Goal: Task Accomplishment & Management: Complete application form

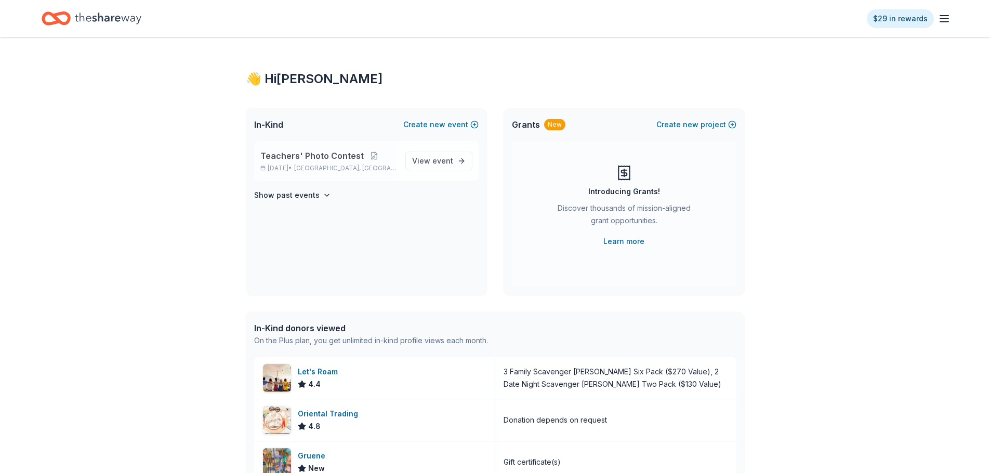
click at [345, 166] on p "[DATE] • [GEOGRAPHIC_DATA], [GEOGRAPHIC_DATA]" at bounding box center [328, 168] width 137 height 8
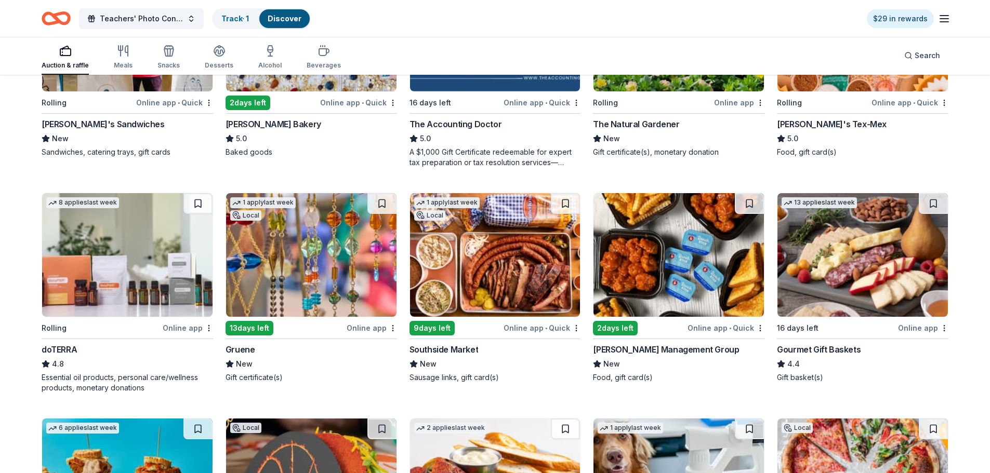
scroll to position [468, 0]
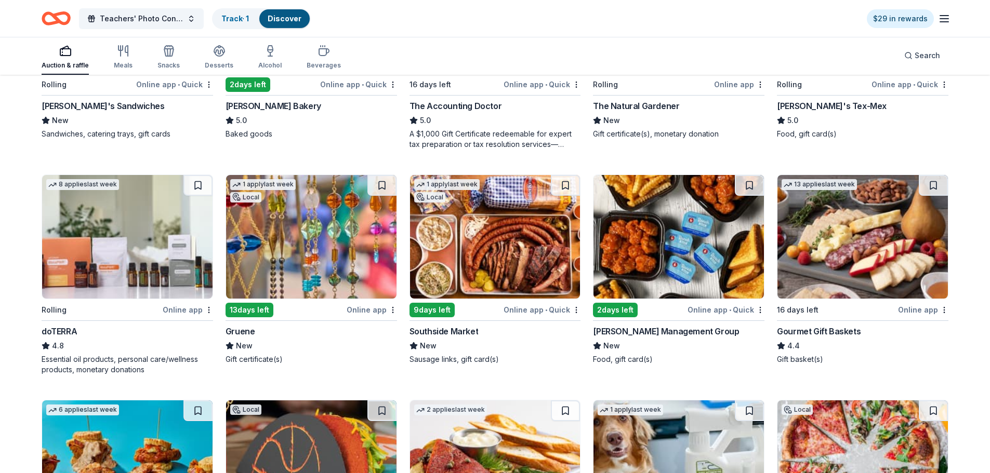
click at [45, 347] on icon at bounding box center [45, 345] width 7 height 7
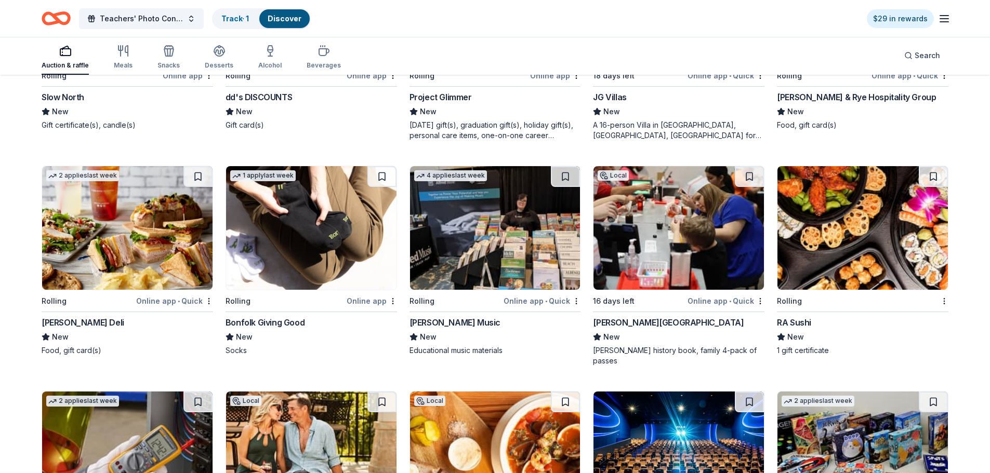
scroll to position [2037, 0]
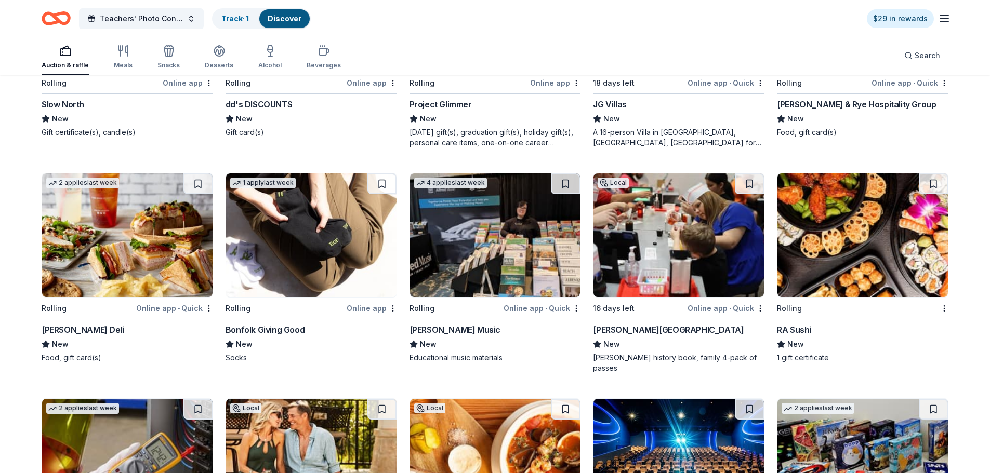
click at [679, 231] on img at bounding box center [678, 236] width 170 height 124
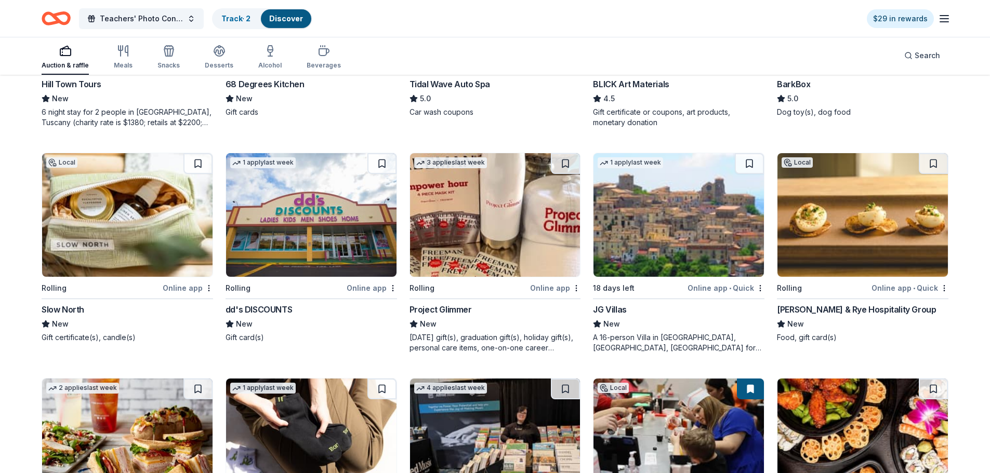
scroll to position [1819, 0]
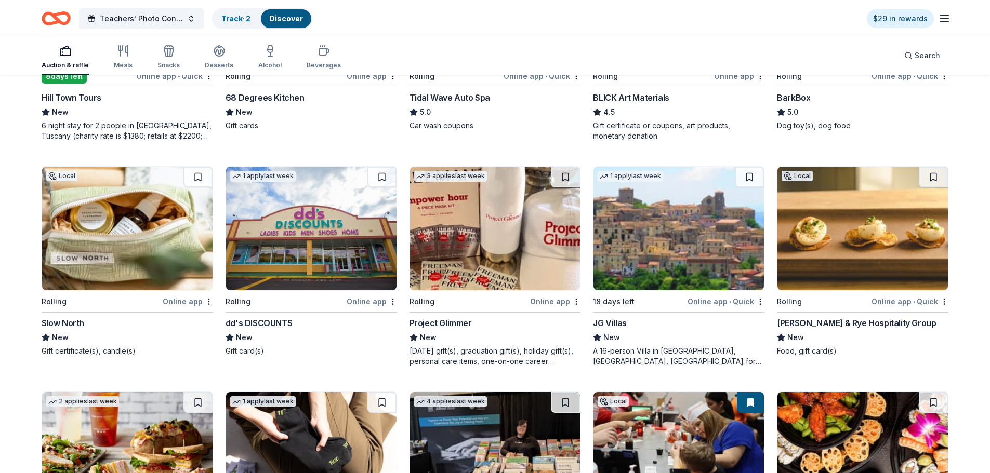
click at [475, 305] on div "Rolling" at bounding box center [468, 301] width 119 height 13
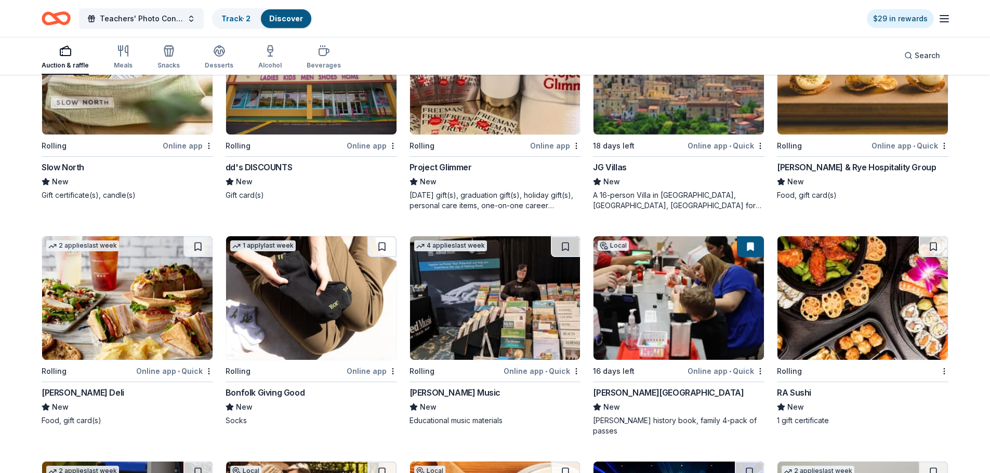
scroll to position [2026, 0]
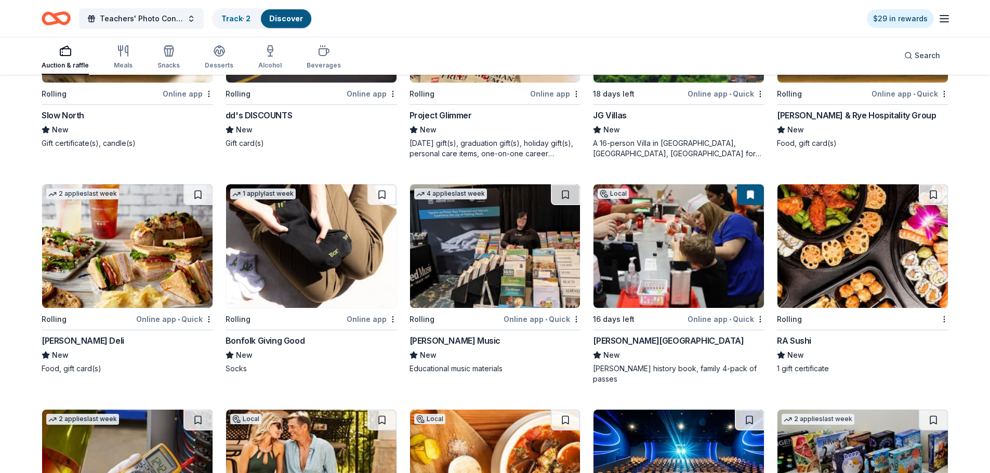
click at [301, 274] on img at bounding box center [311, 246] width 170 height 124
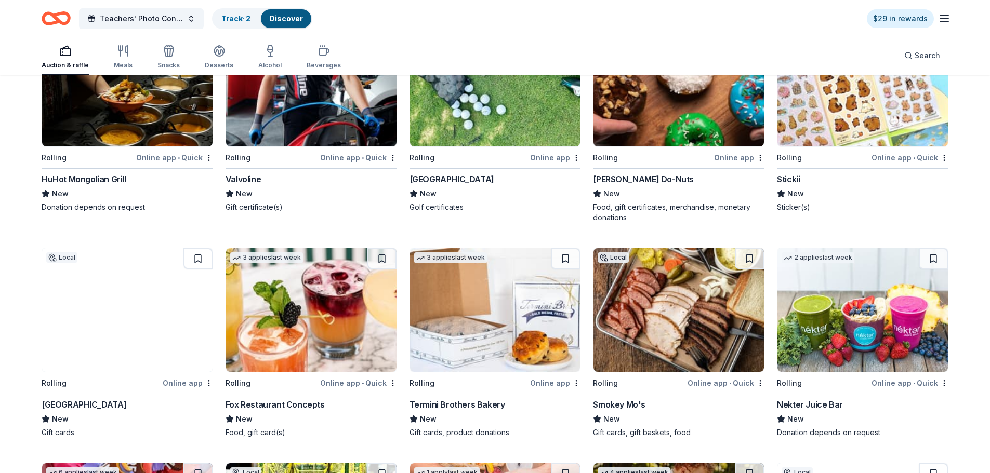
scroll to position [3066, 0]
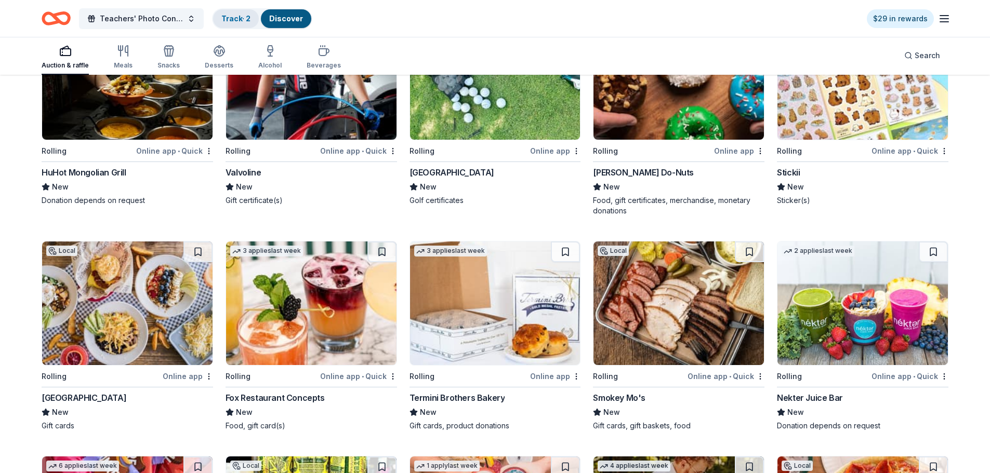
click at [229, 17] on link "Track · 2" at bounding box center [235, 18] width 29 height 9
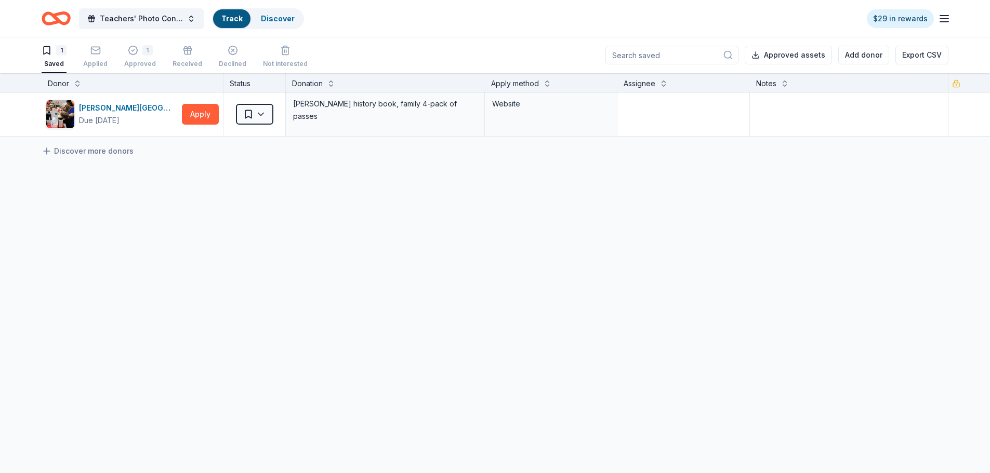
scroll to position [1, 0]
click at [99, 54] on rect "button" at bounding box center [95, 50] width 9 height 7
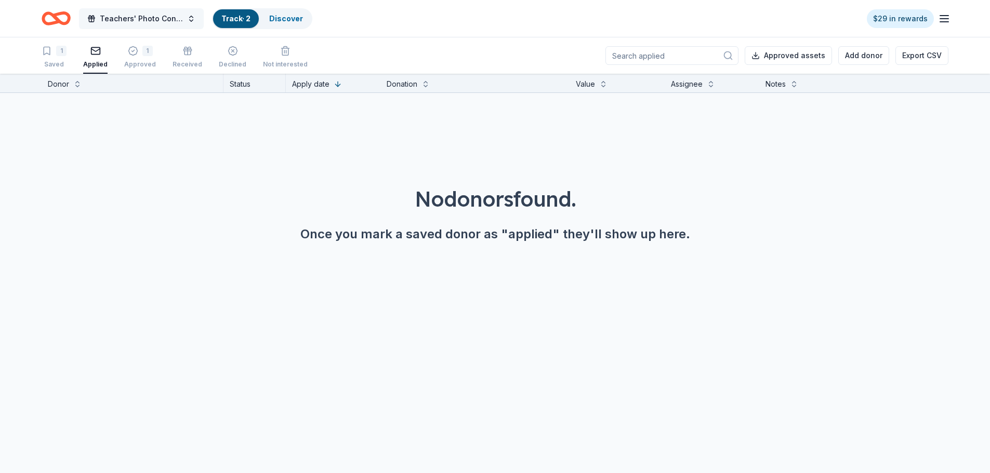
click at [155, 21] on span "Teachers' Photo Contest" at bounding box center [141, 18] width 83 height 12
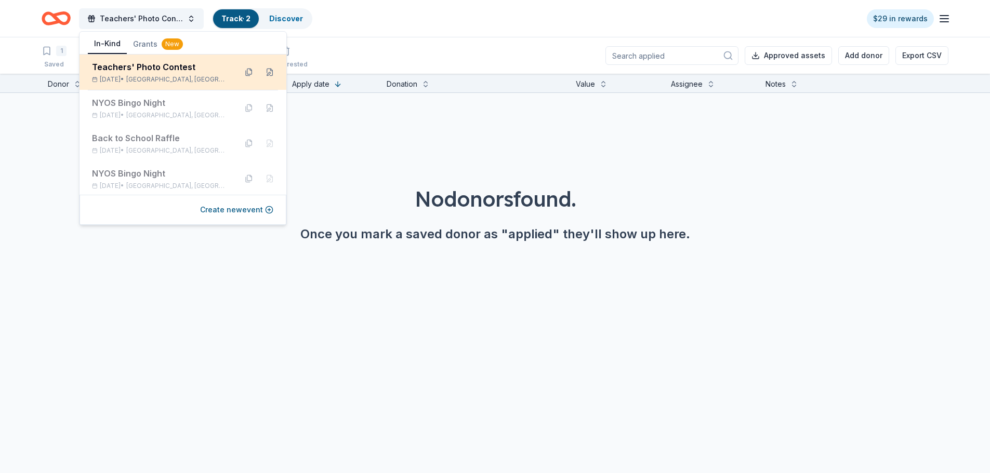
click at [152, 74] on div "Teachers' Photo Contest Oct 16, 2025 • Austin, TX" at bounding box center [160, 72] width 136 height 23
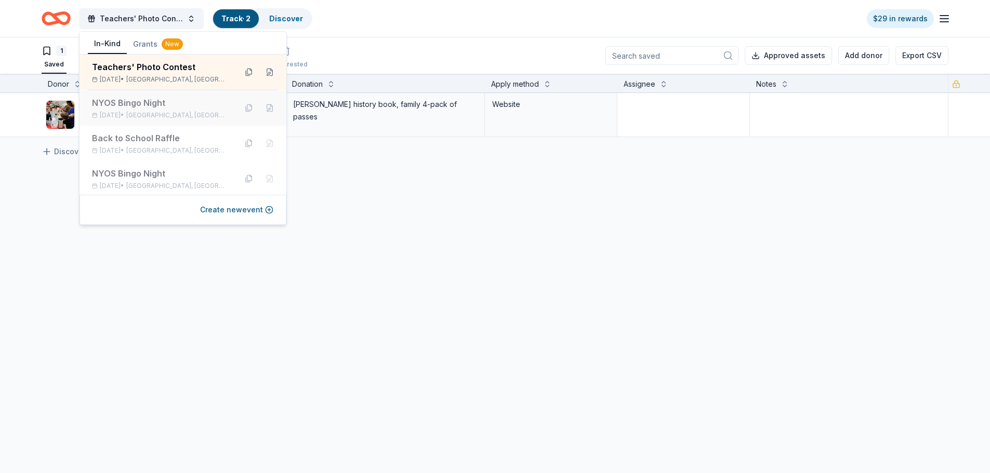
click at [132, 106] on div "NYOS Bingo Night" at bounding box center [160, 103] width 136 height 12
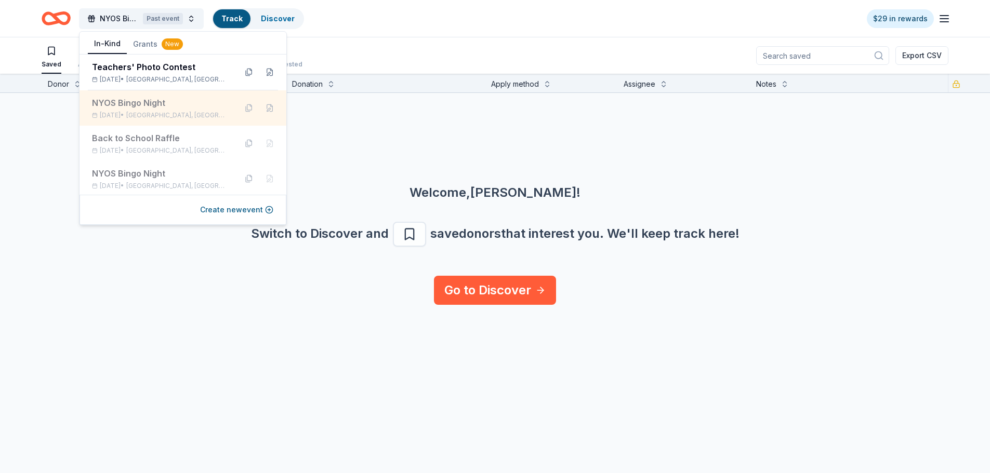
click at [132, 106] on div "NYOS Bingo Night" at bounding box center [160, 103] width 136 height 12
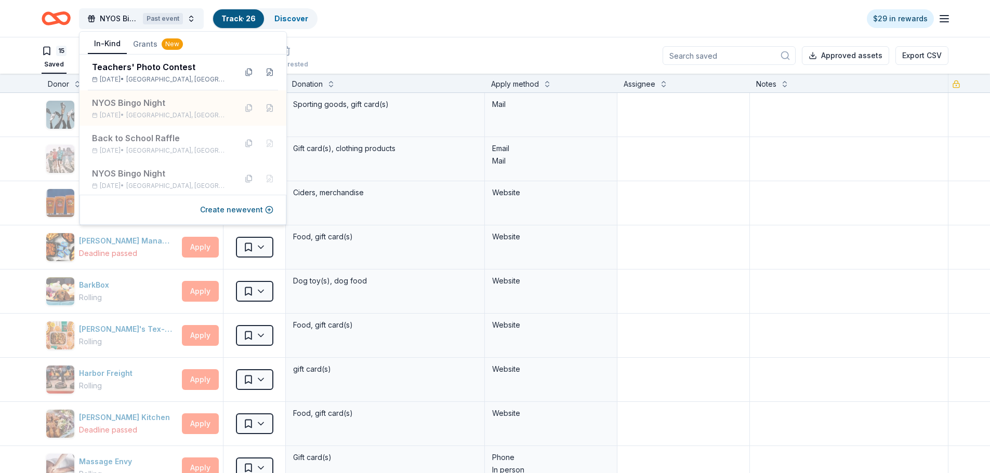
click at [500, 44] on div "15 Saved 6 Applied 3 Approved 1 Received Declined Not interested Approved asset…" at bounding box center [495, 55] width 907 height 36
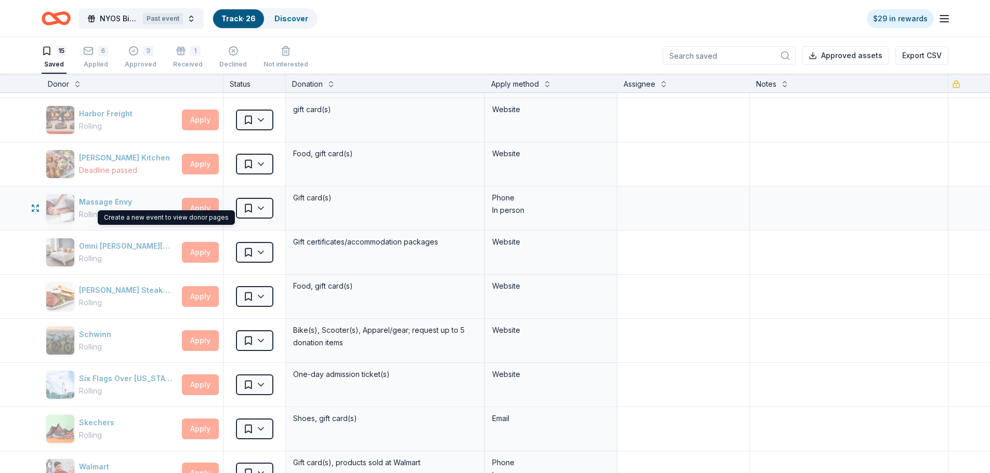
scroll to position [1, 0]
click at [97, 55] on div "6" at bounding box center [95, 50] width 25 height 10
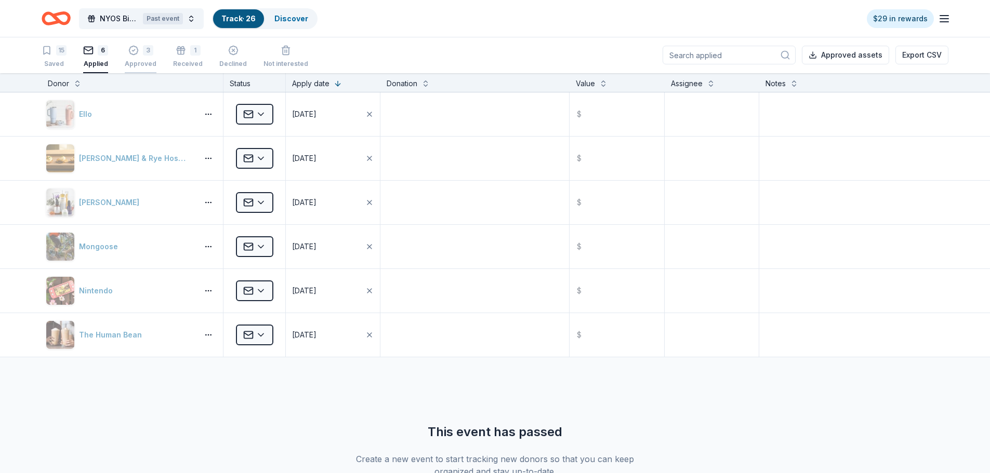
click at [143, 55] on div "3" at bounding box center [148, 50] width 10 height 10
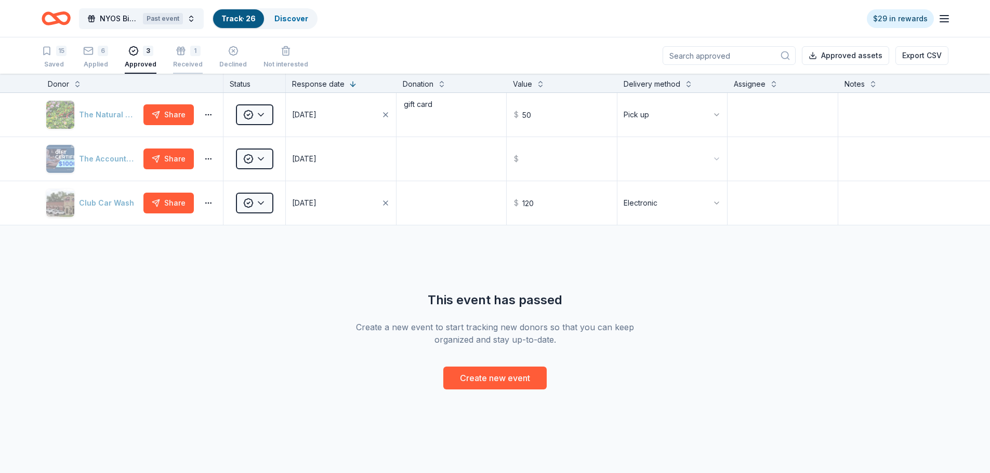
click at [186, 58] on div "1 Received" at bounding box center [188, 57] width 30 height 23
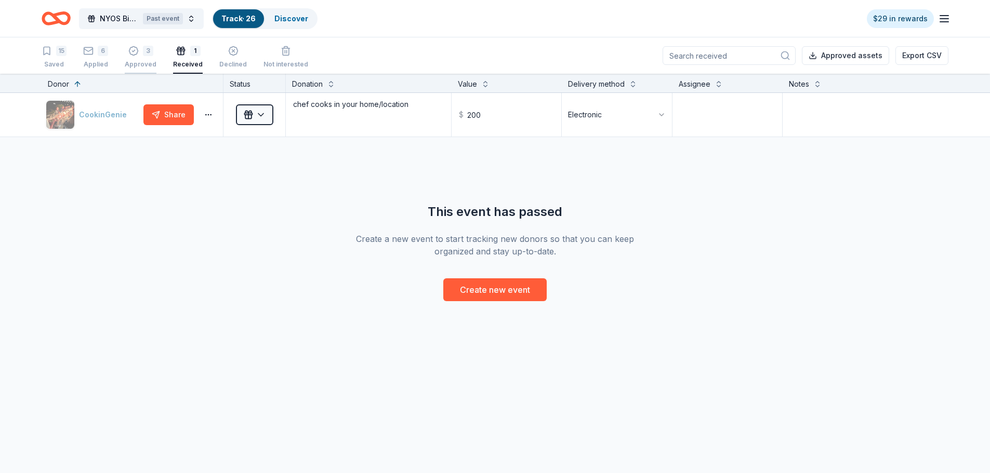
click at [137, 47] on icon "button" at bounding box center [133, 51] width 10 height 10
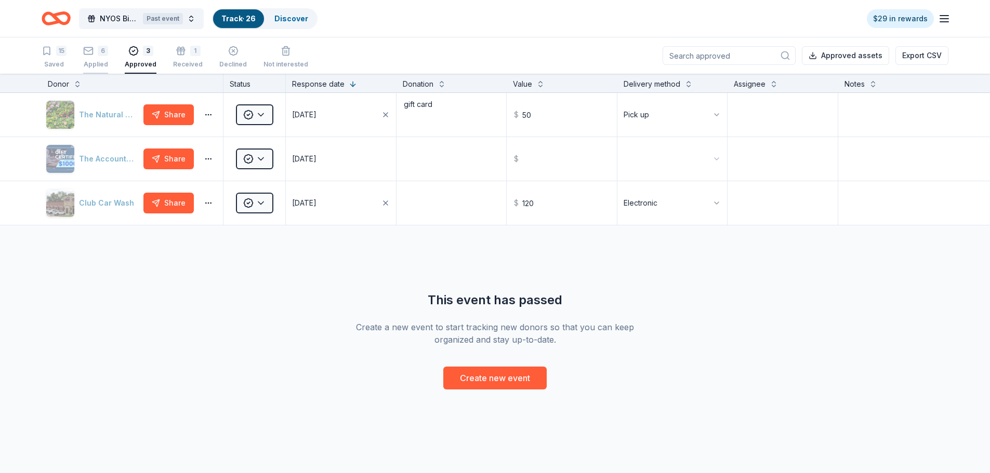
click at [93, 54] on rect "button" at bounding box center [88, 50] width 9 height 7
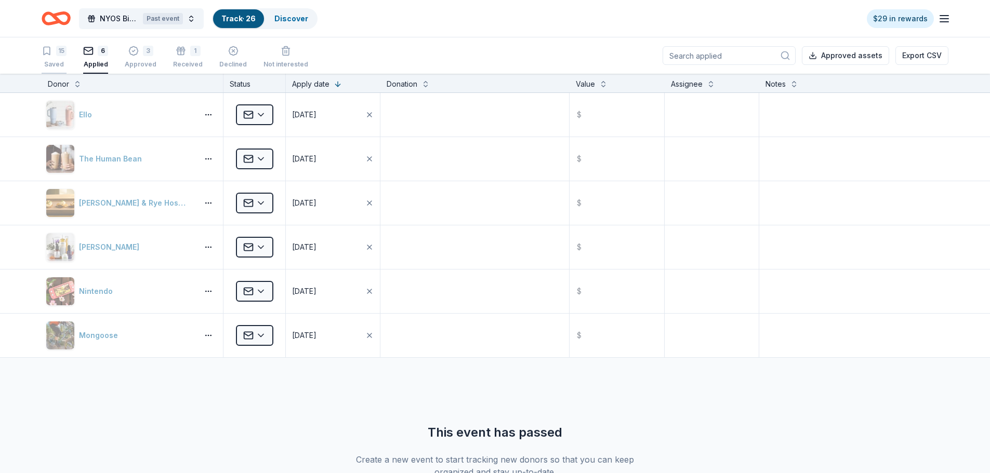
click at [63, 53] on div "15" at bounding box center [61, 51] width 10 height 10
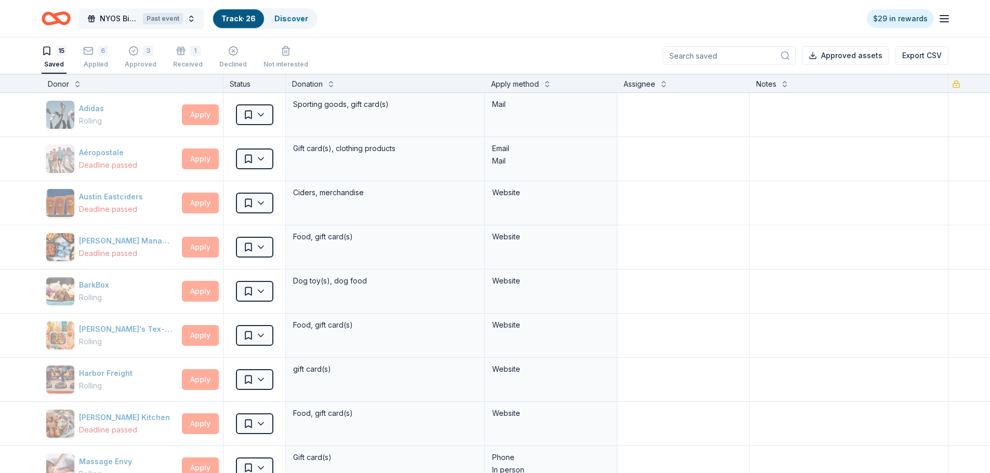
click at [157, 17] on div "Past event" at bounding box center [163, 18] width 40 height 11
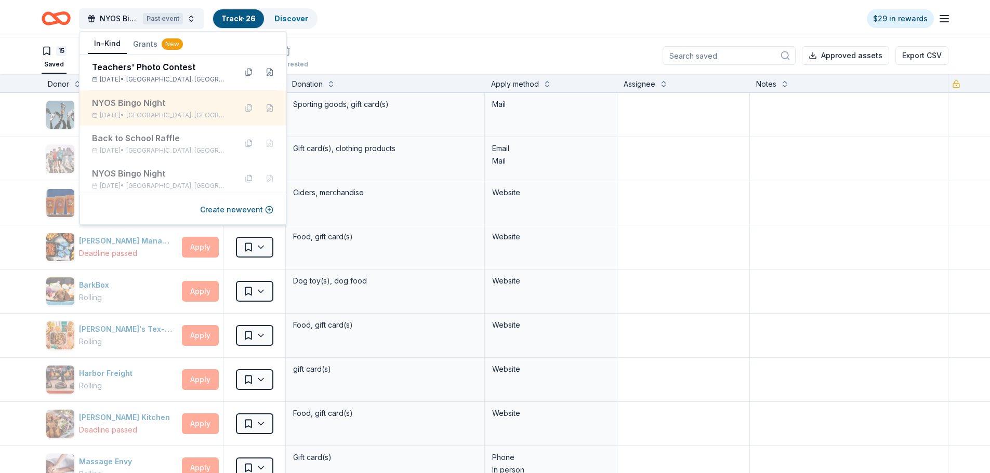
click at [162, 113] on span "[GEOGRAPHIC_DATA], [GEOGRAPHIC_DATA]" at bounding box center [177, 115] width 102 height 8
click at [345, 56] on div "15 Saved 6 Applied 3 Approved 1 Received Declined Not interested Approved asset…" at bounding box center [495, 55] width 907 height 36
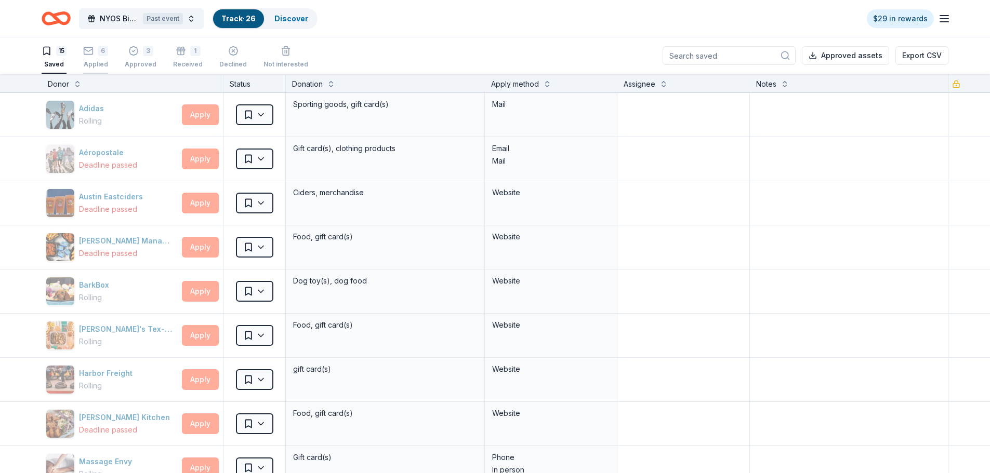
click at [91, 56] on icon "button" at bounding box center [88, 51] width 10 height 10
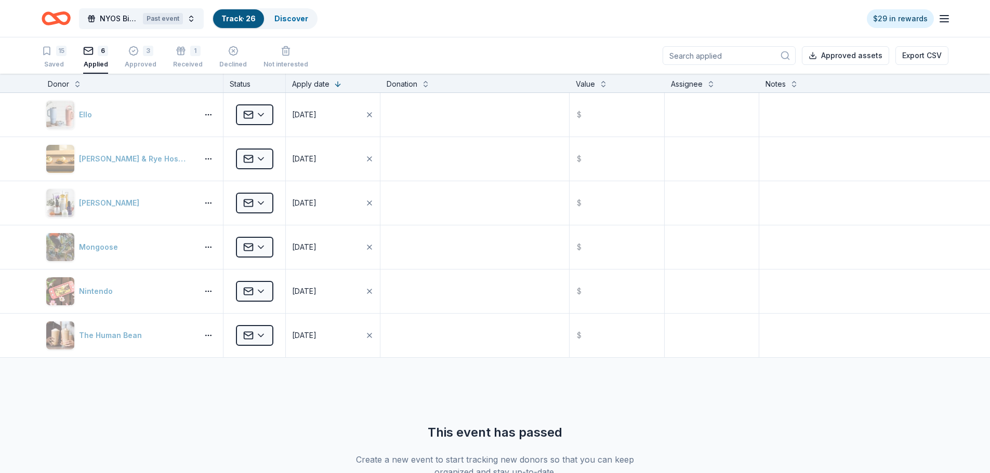
click at [725, 59] on input at bounding box center [728, 55] width 133 height 19
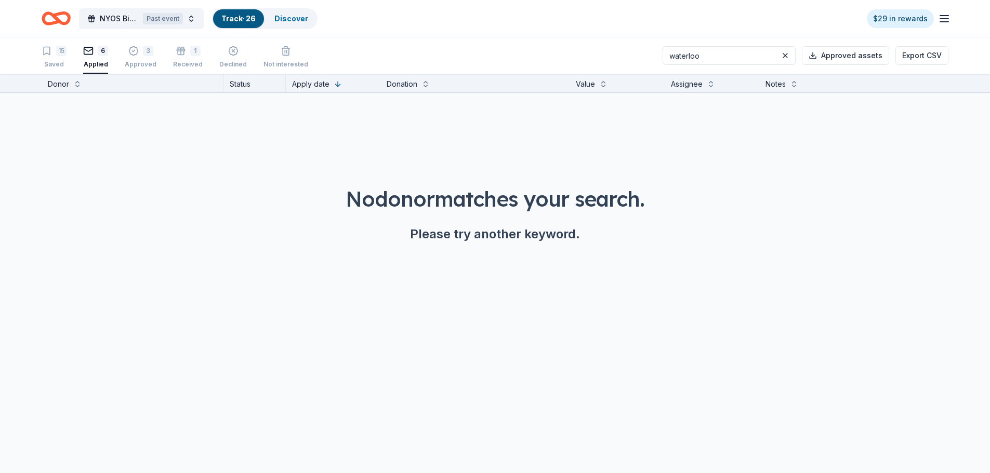
type input "waterloo"
click at [104, 58] on div "6 Applied" at bounding box center [95, 57] width 25 height 23
click at [718, 57] on input "waterloo" at bounding box center [728, 55] width 133 height 19
click at [57, 24] on icon "Home" at bounding box center [56, 18] width 29 height 24
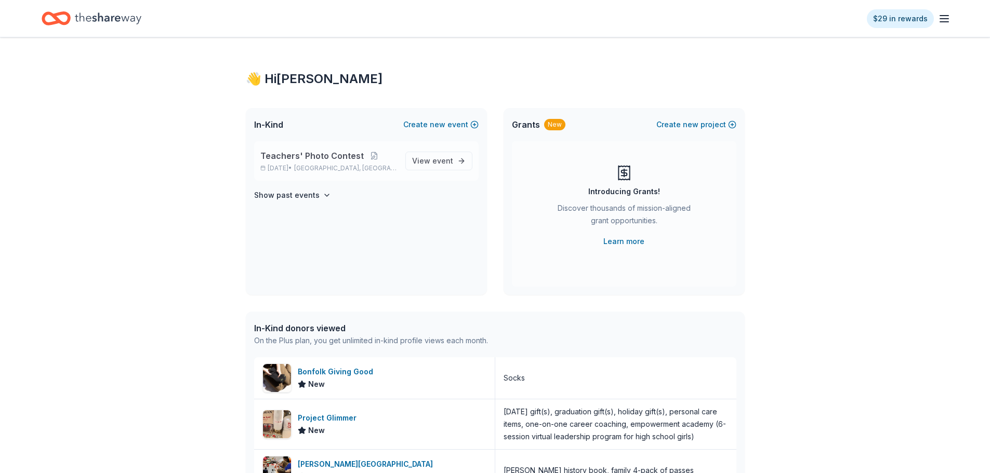
click at [333, 167] on span "[GEOGRAPHIC_DATA], [GEOGRAPHIC_DATA]" at bounding box center [345, 168] width 102 height 8
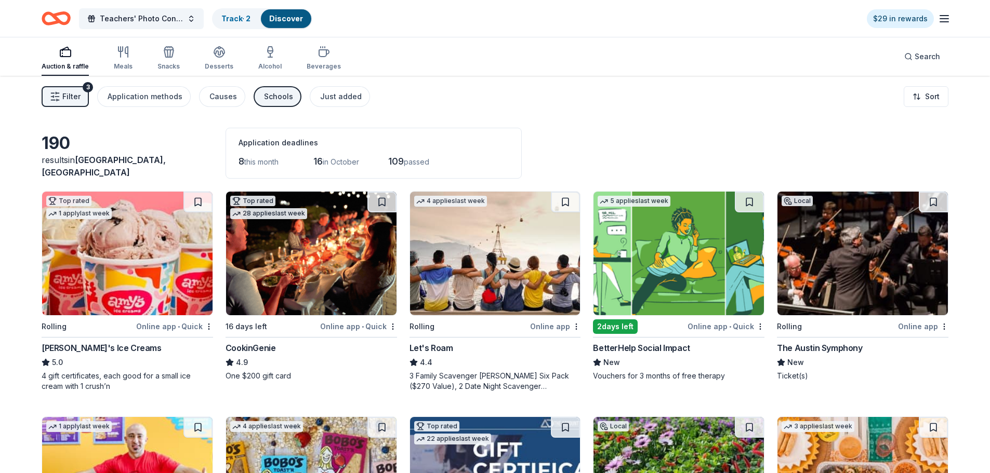
click at [272, 20] on link "Discover" at bounding box center [286, 18] width 34 height 9
click at [241, 21] on link "Track · 2" at bounding box center [235, 18] width 29 height 9
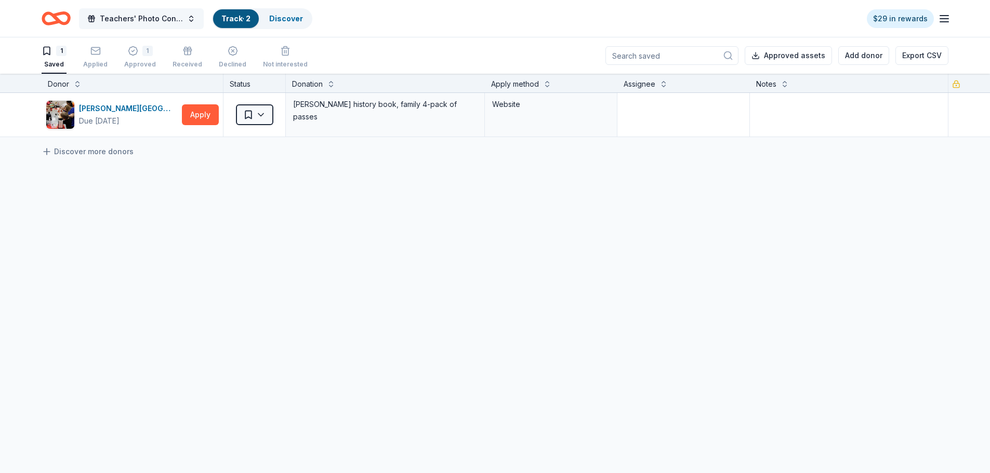
click at [158, 25] on button "Teachers' Photo Contest" at bounding box center [141, 18] width 125 height 21
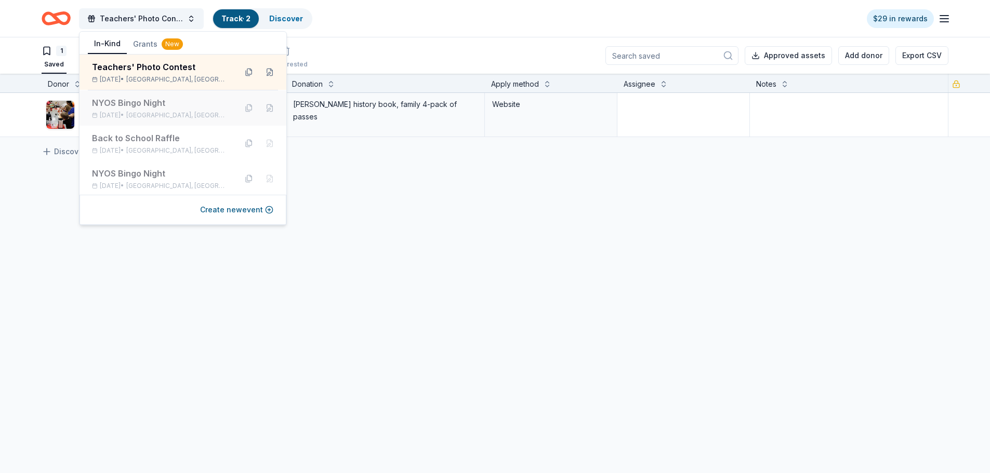
click at [123, 114] on div "Sep 12, 2025 • Austin, TX" at bounding box center [160, 115] width 136 height 8
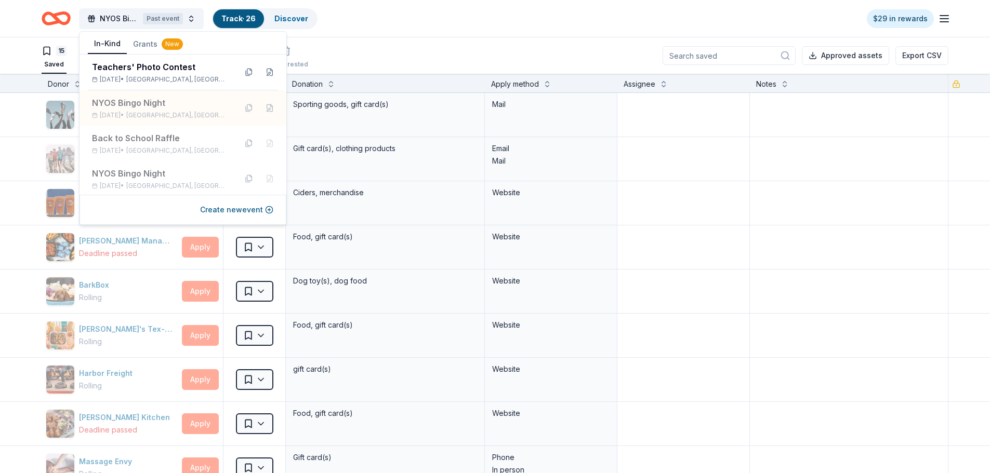
click at [238, 20] on link "Track · 26" at bounding box center [238, 18] width 34 height 9
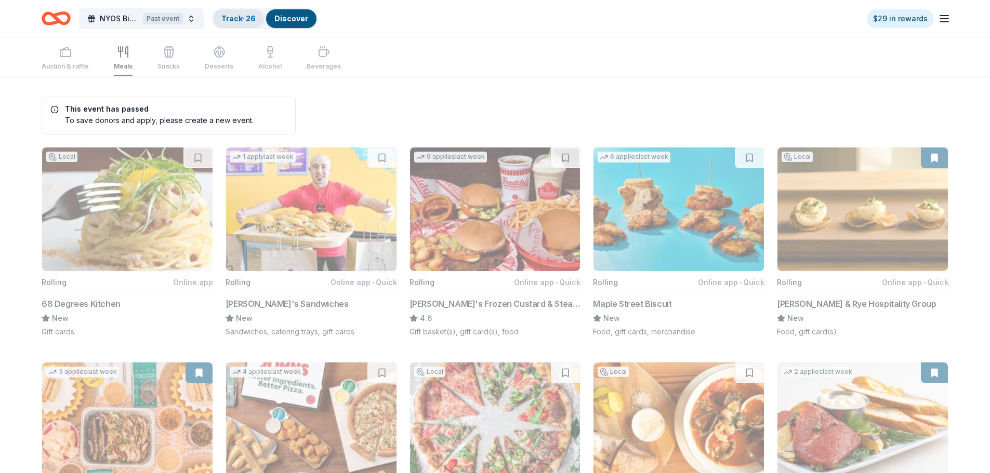
click at [238, 20] on link "Track · 26" at bounding box center [238, 18] width 34 height 9
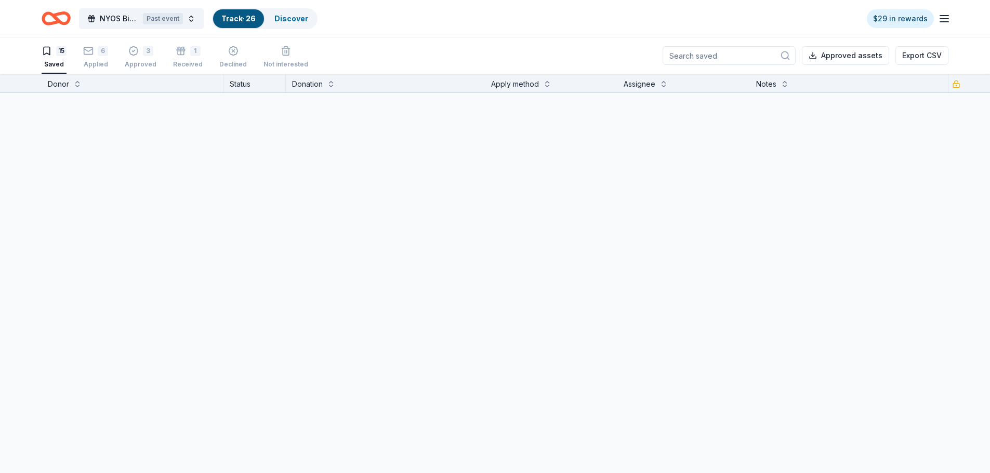
scroll to position [1, 0]
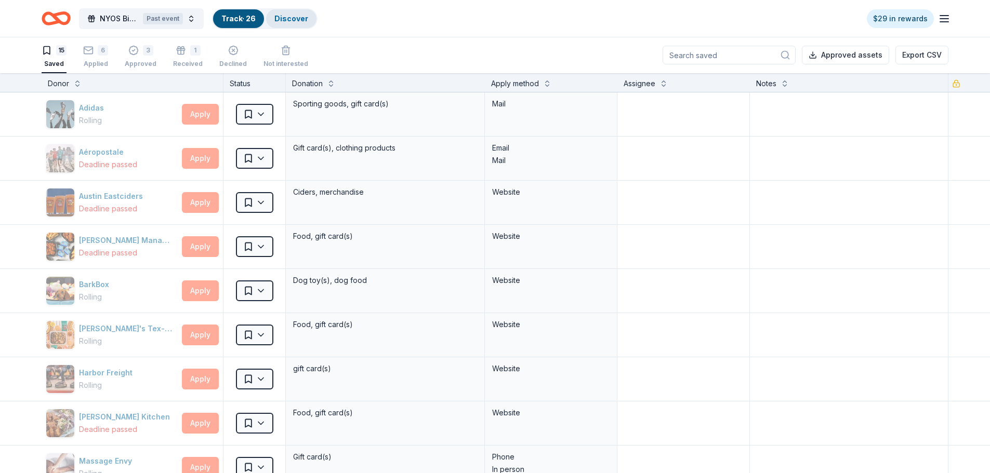
click at [291, 20] on link "Discover" at bounding box center [291, 18] width 34 height 9
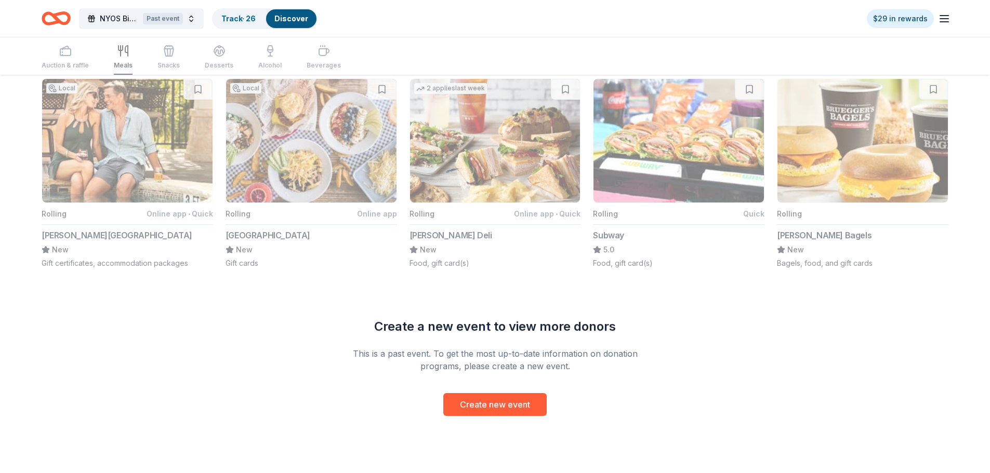
scroll to position [727, 0]
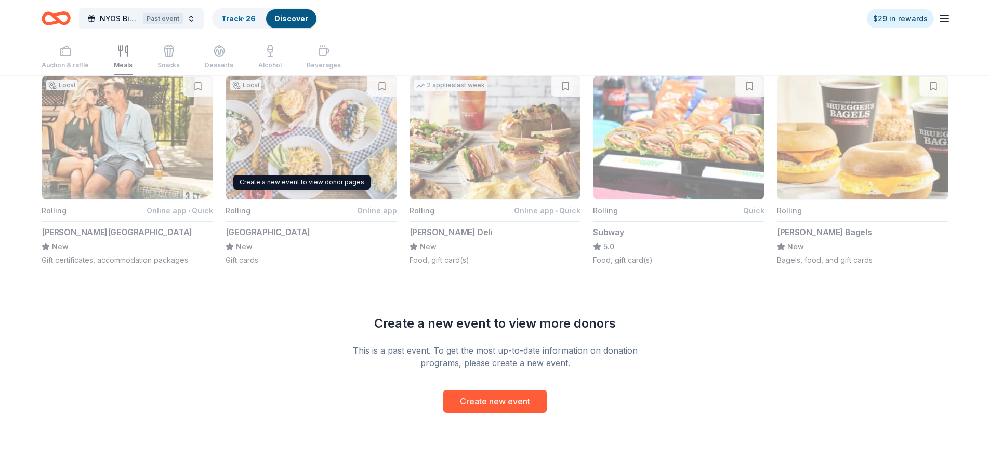
click at [368, 132] on button "Local Rolling Online app Waterloo Ice House New Gift cards" at bounding box center [311, 170] width 171 height 190
click at [302, 183] on button "Local Rolling Online app Waterloo Ice House New Gift cards" at bounding box center [311, 170] width 171 height 190
click at [382, 85] on button "Local Rolling Online app Waterloo Ice House New Gift cards" at bounding box center [311, 170] width 171 height 190
click at [380, 86] on button "Local Rolling Online app Waterloo Ice House New Gift cards" at bounding box center [311, 170] width 171 height 190
click at [359, 211] on button "Local Rolling Online app Waterloo Ice House New Gift cards" at bounding box center [311, 170] width 171 height 190
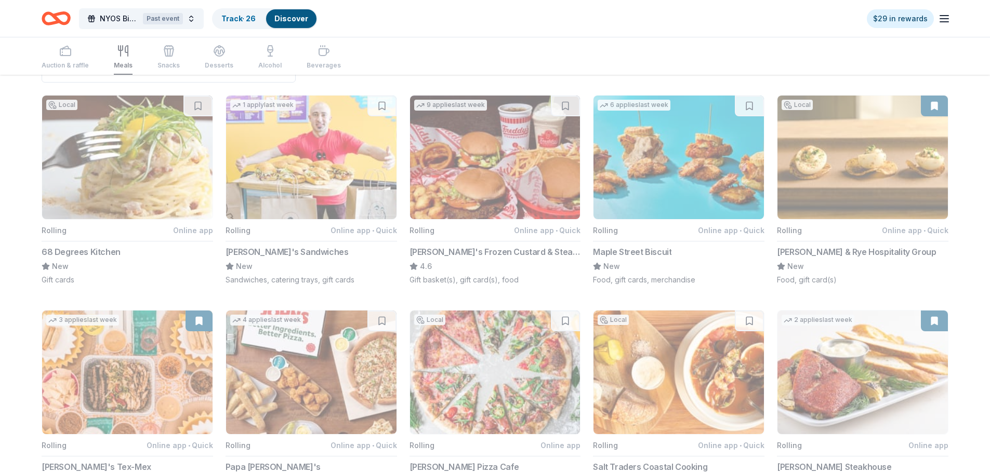
scroll to position [0, 0]
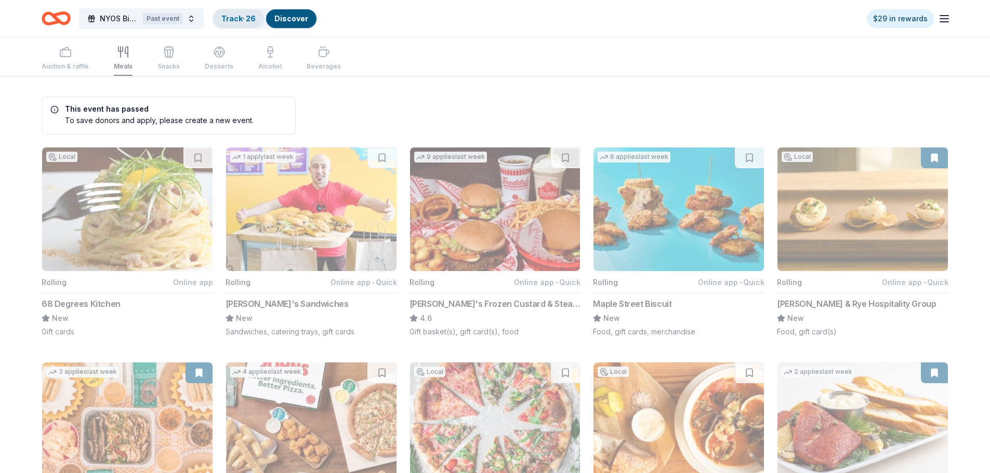
click at [237, 16] on link "Track · 26" at bounding box center [238, 18] width 34 height 9
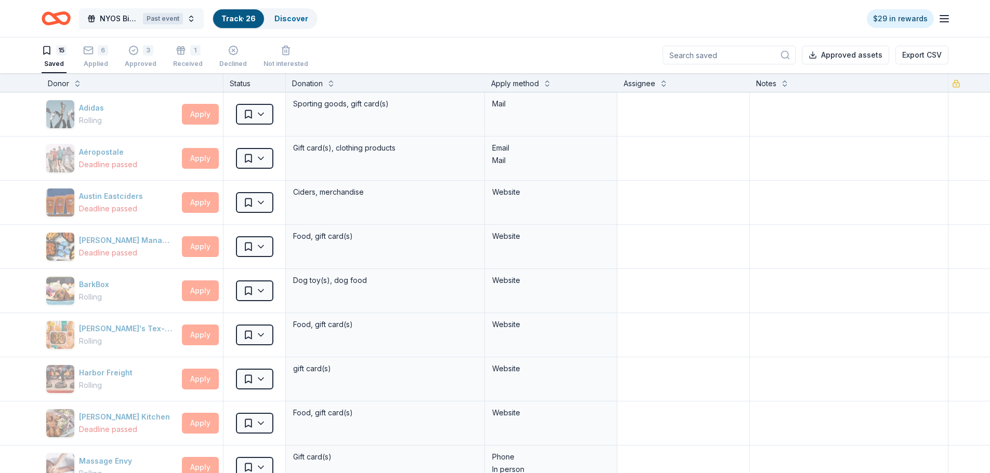
click at [103, 18] on span "NYOS Bingo Night" at bounding box center [119, 18] width 39 height 12
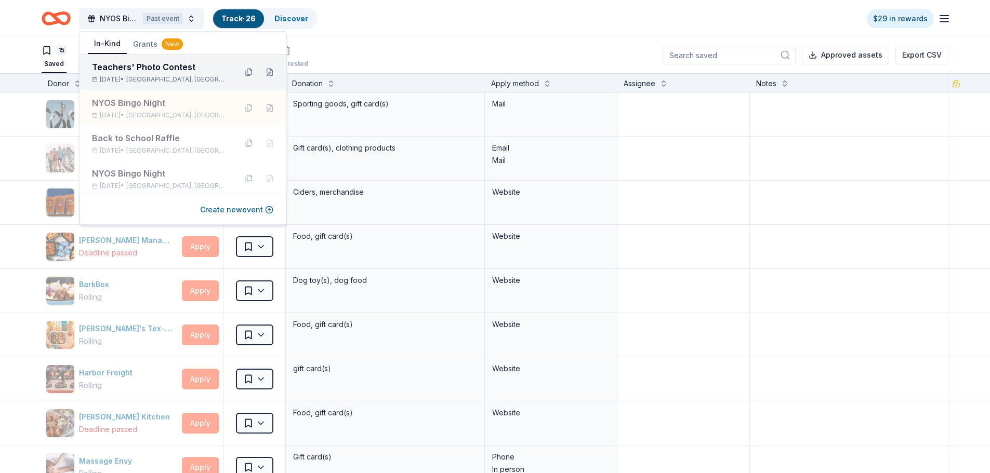
click at [134, 79] on div "Oct 16, 2025 • Austin, TX" at bounding box center [160, 79] width 136 height 8
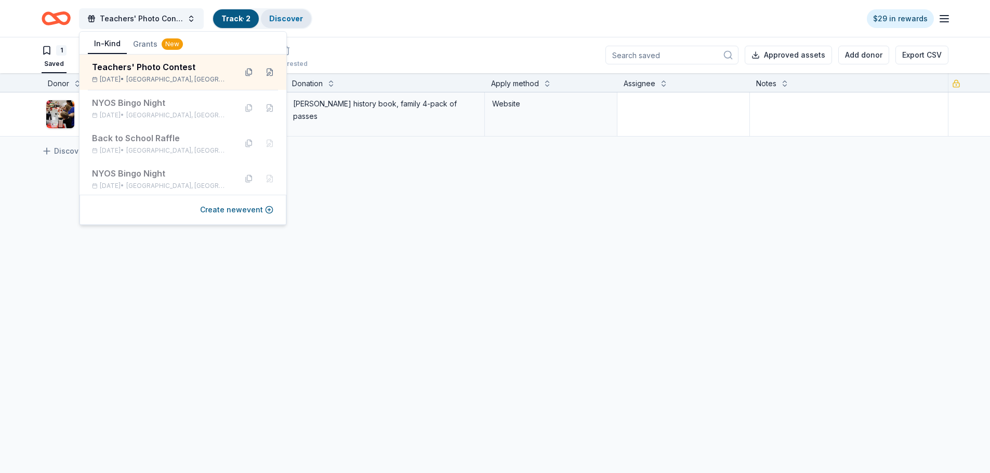
click at [291, 17] on link "Discover" at bounding box center [286, 18] width 34 height 9
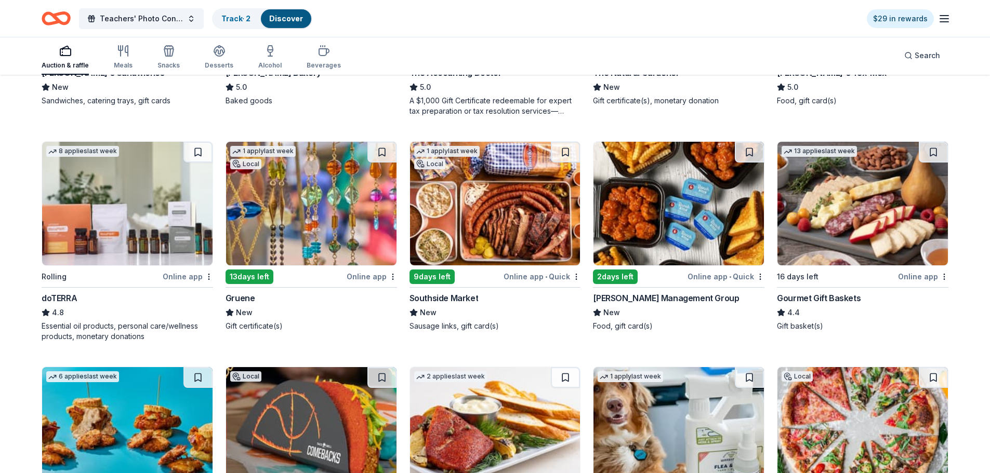
scroll to position [520, 0]
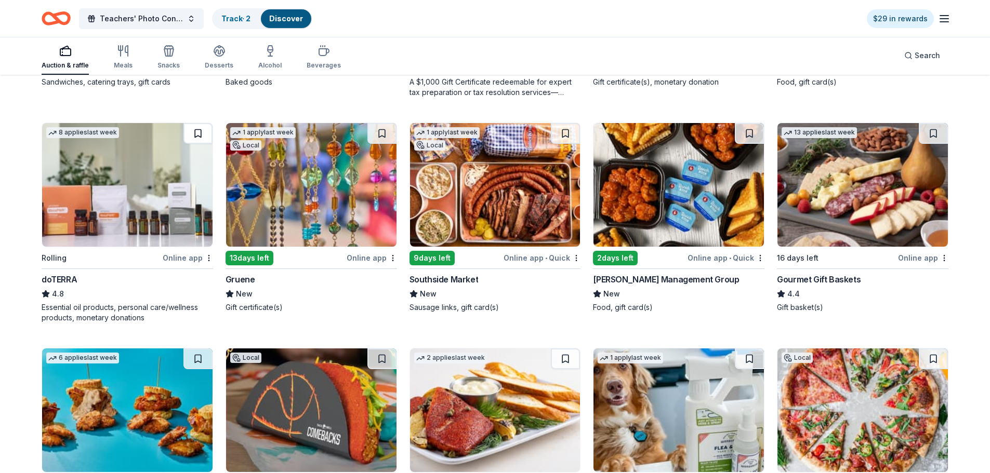
click at [198, 135] on button at bounding box center [197, 133] width 29 height 21
click at [239, 16] on link "Track · 3" at bounding box center [235, 18] width 29 height 9
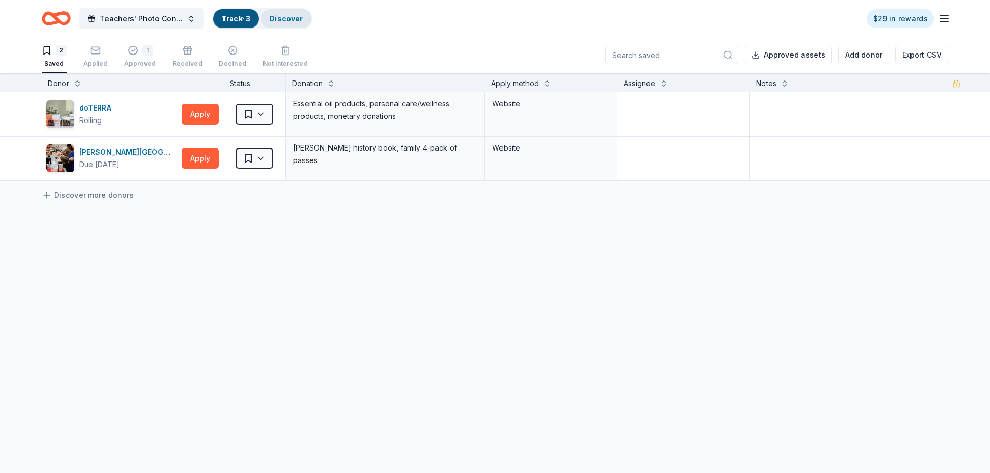
click at [282, 20] on link "Discover" at bounding box center [286, 18] width 34 height 9
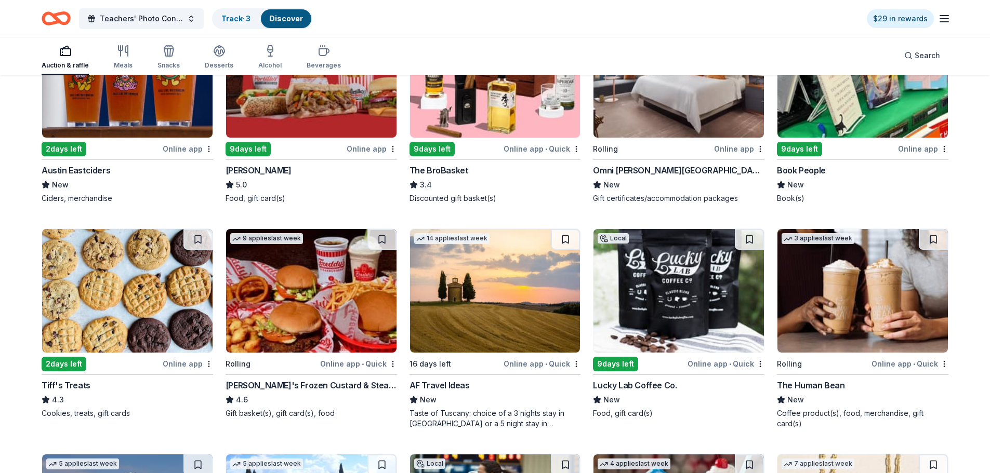
scroll to position [1039, 0]
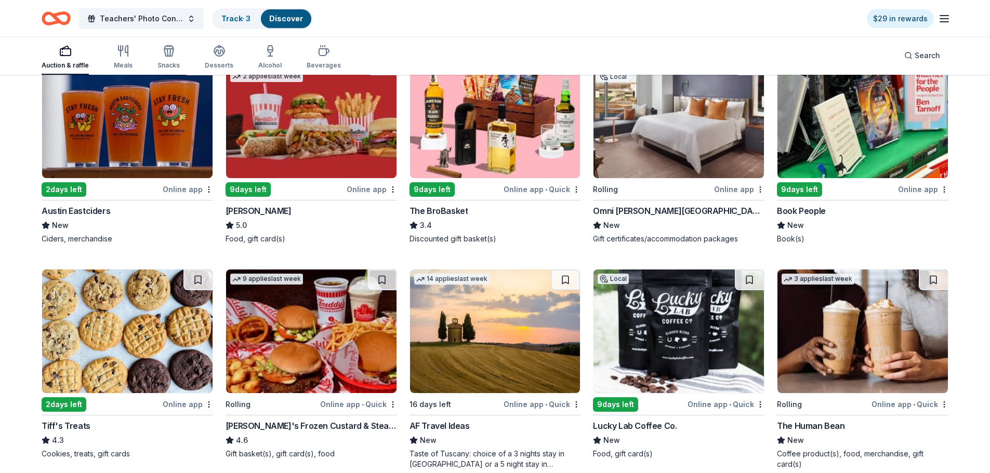
click at [135, 331] on img at bounding box center [127, 332] width 170 height 124
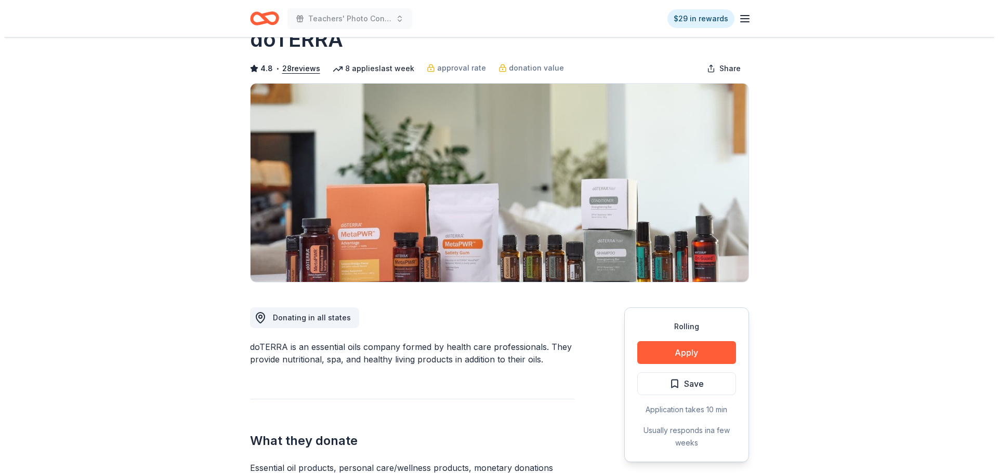
scroll to position [52, 0]
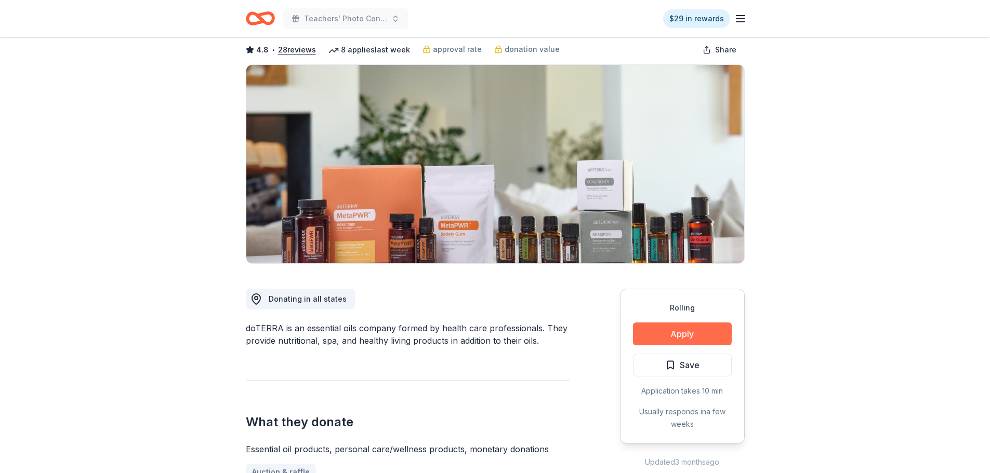
click at [683, 331] on button "Apply" at bounding box center [682, 334] width 99 height 23
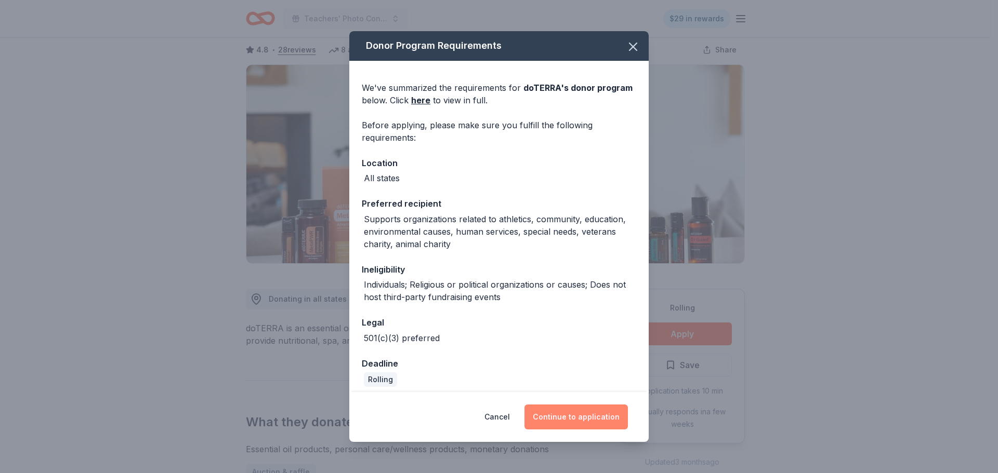
click at [572, 421] on button "Continue to application" at bounding box center [575, 417] width 103 height 25
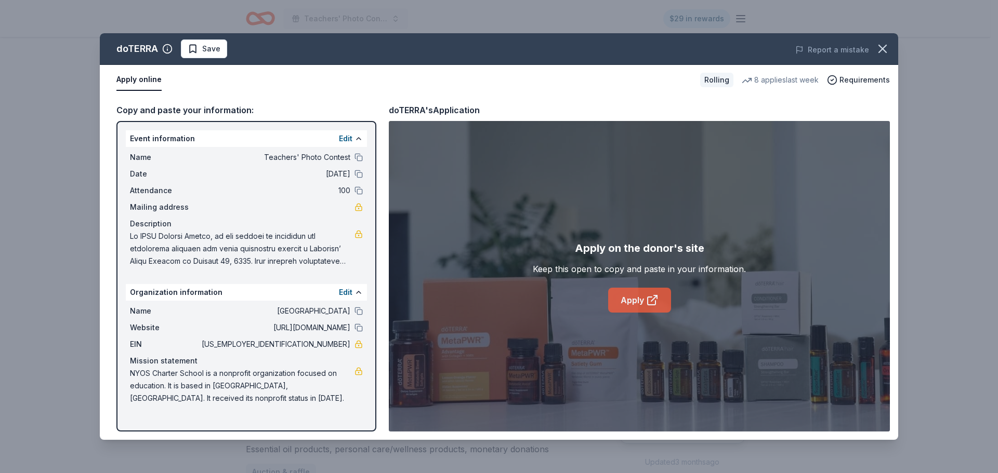
click at [625, 300] on link "Apply" at bounding box center [639, 300] width 63 height 25
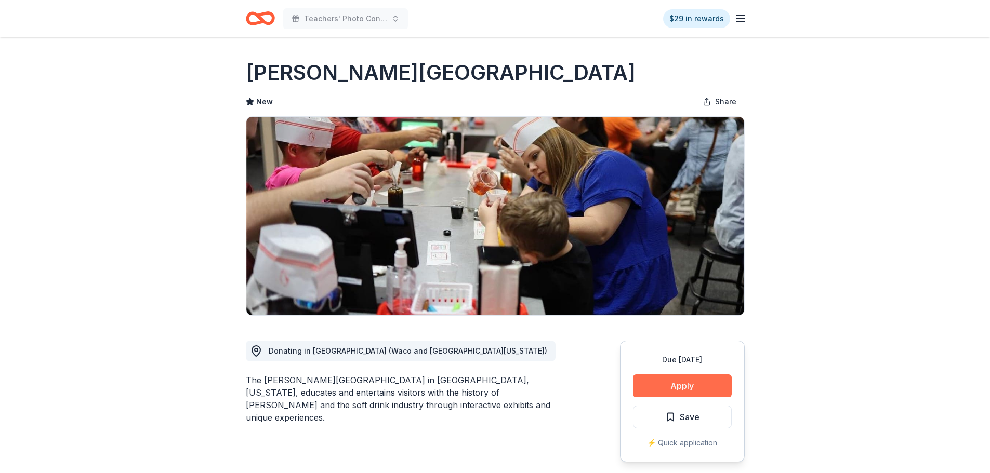
click at [675, 388] on button "Apply" at bounding box center [682, 386] width 99 height 23
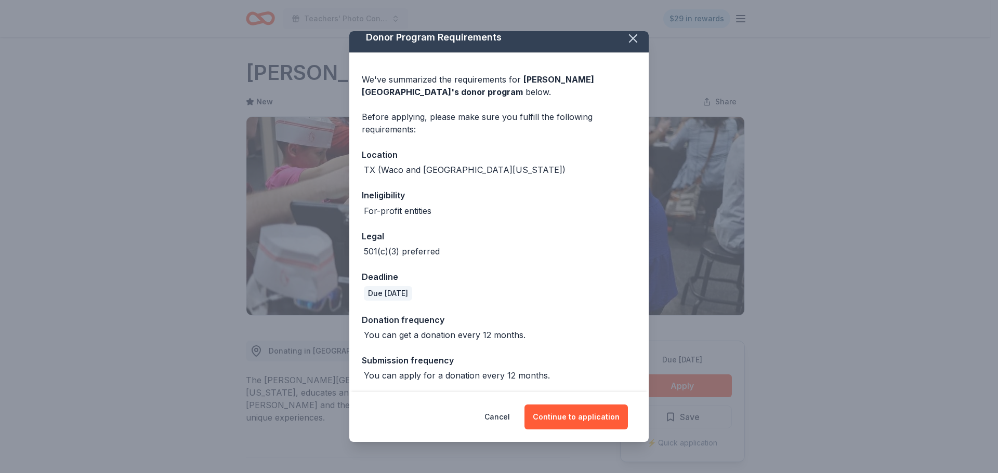
scroll to position [10, 0]
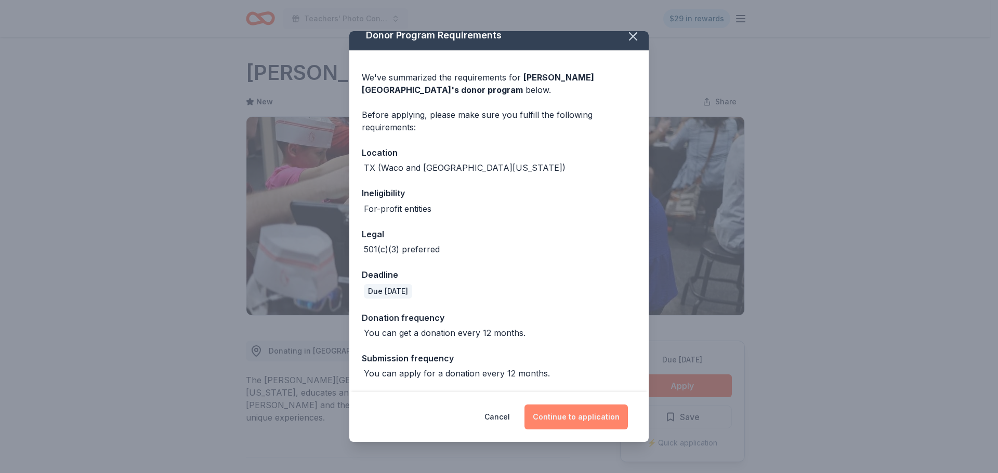
click at [571, 418] on button "Continue to application" at bounding box center [575, 417] width 103 height 25
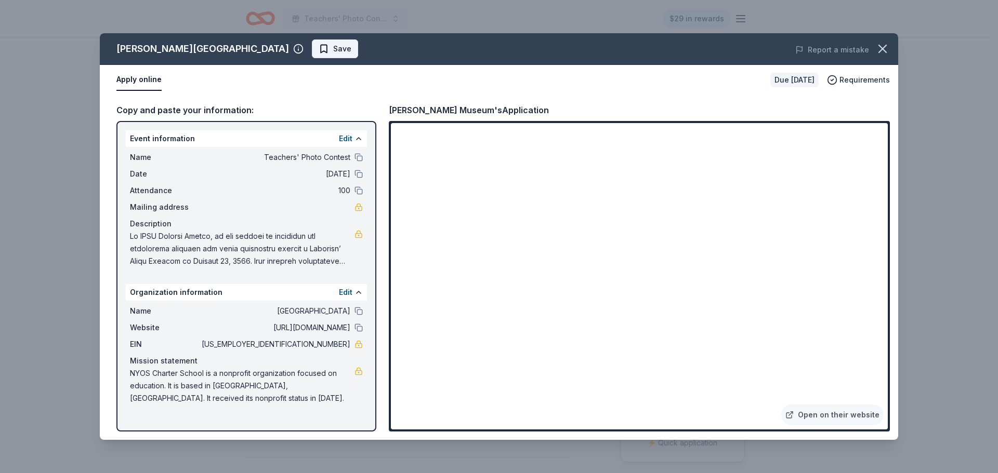
click at [333, 48] on span "Save" at bounding box center [342, 49] width 18 height 12
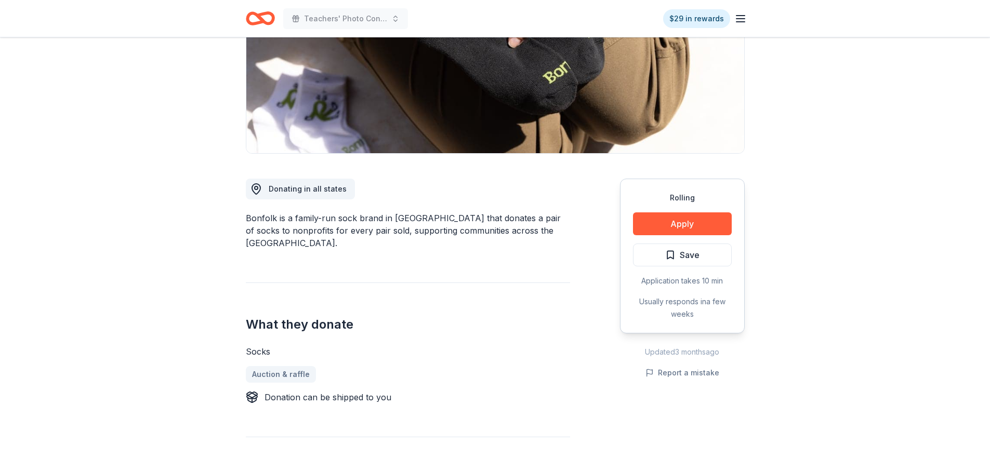
scroll to position [104, 0]
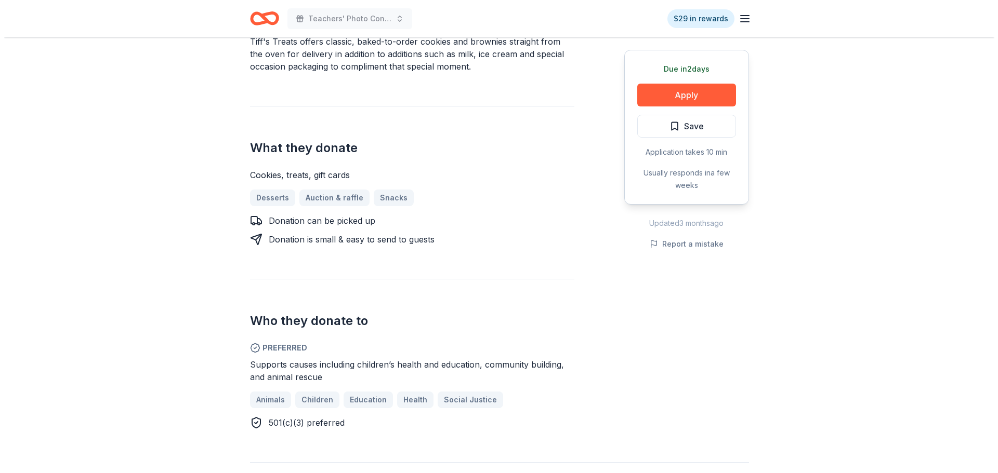
scroll to position [416, 0]
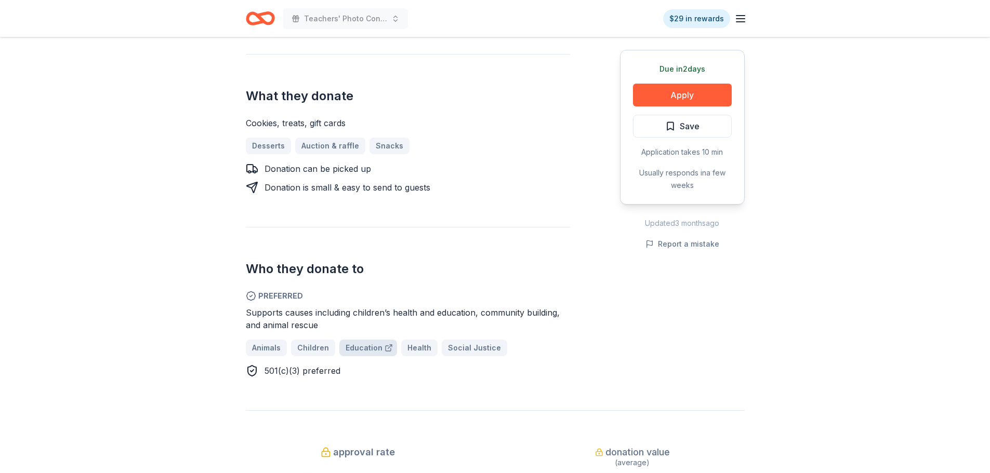
click at [361, 342] on span "Education" at bounding box center [364, 348] width 37 height 12
click at [692, 97] on button "Apply" at bounding box center [682, 95] width 99 height 23
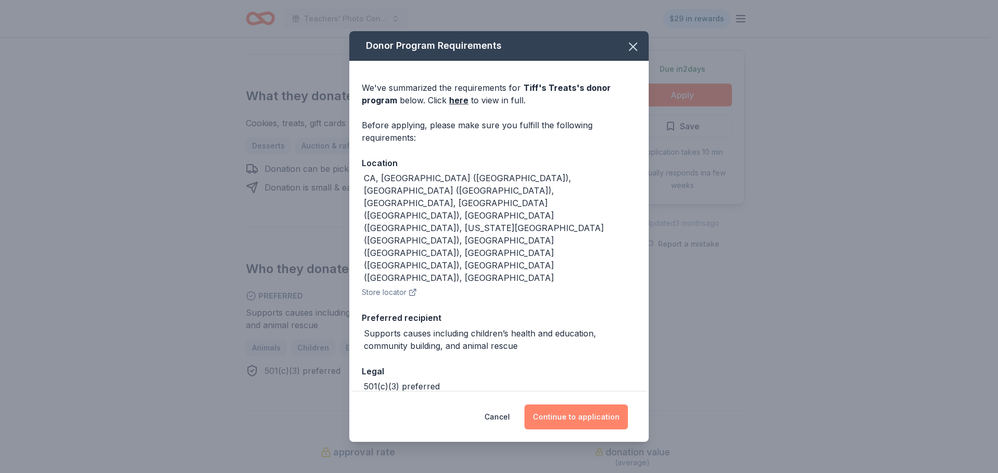
click at [579, 410] on button "Continue to application" at bounding box center [575, 417] width 103 height 25
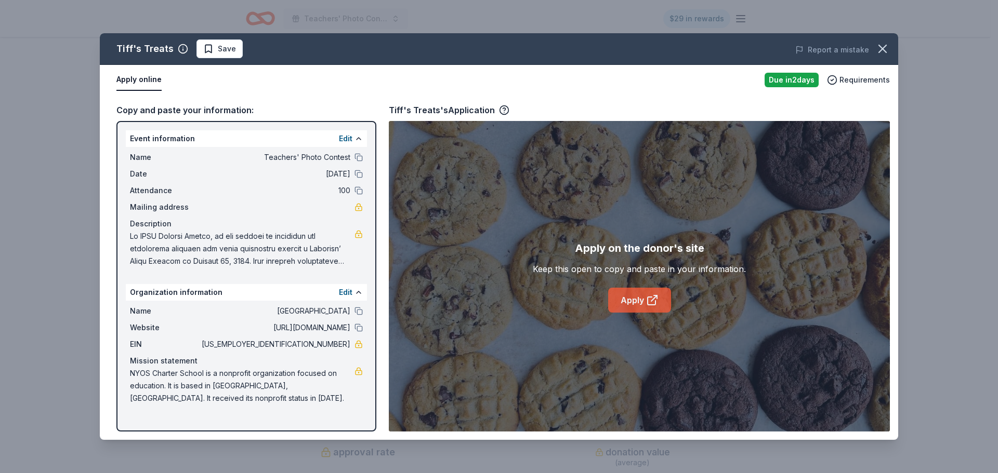
click at [652, 300] on icon at bounding box center [654, 299] width 6 height 6
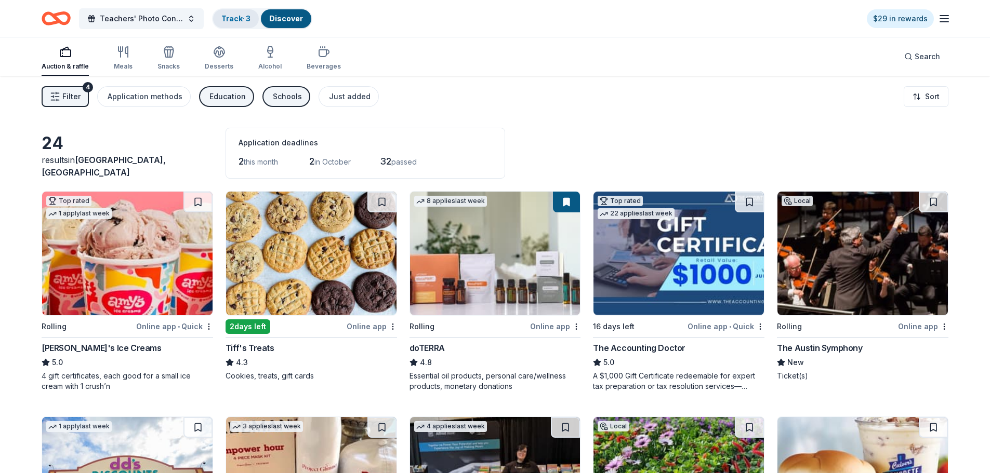
click at [228, 17] on link "Track · 3" at bounding box center [235, 18] width 29 height 9
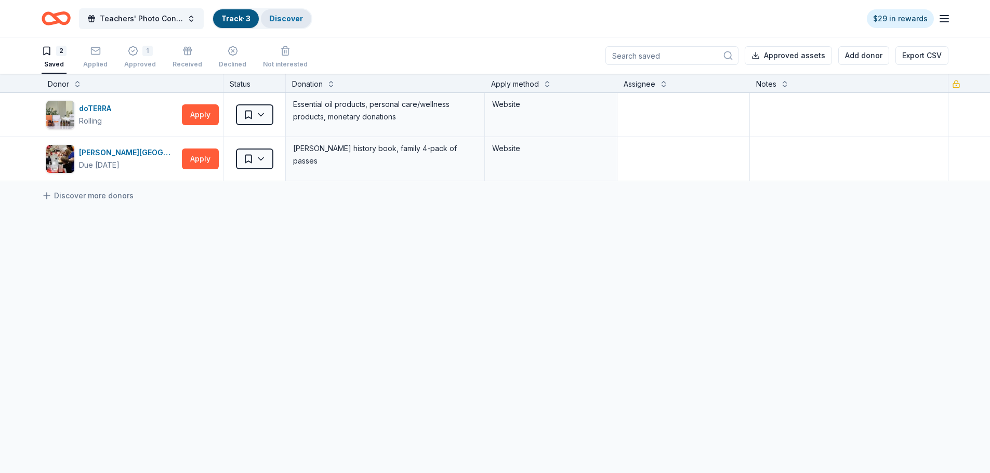
click at [270, 18] on link "Discover" at bounding box center [286, 18] width 34 height 9
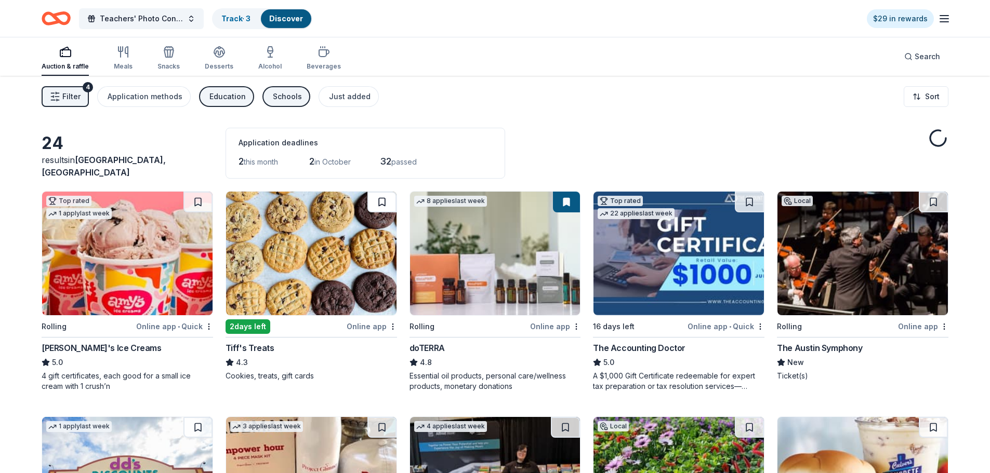
click at [374, 202] on button at bounding box center [381, 202] width 29 height 21
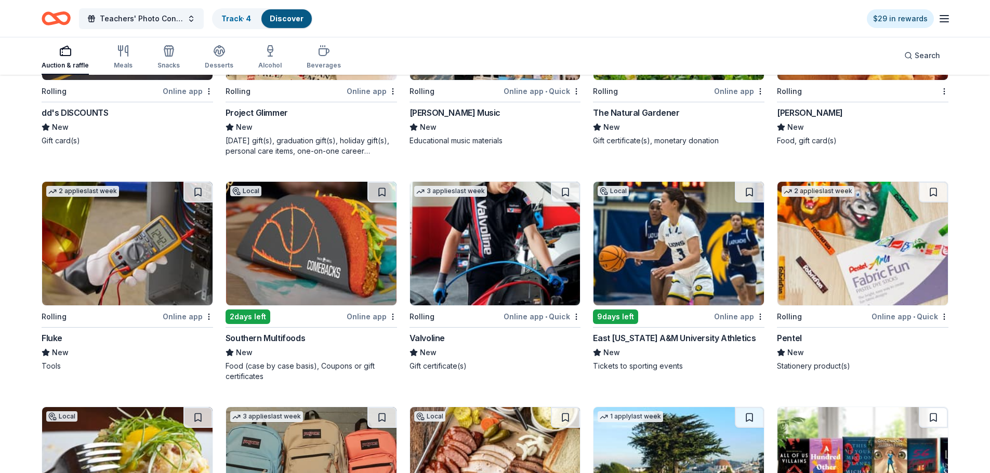
scroll to position [468, 0]
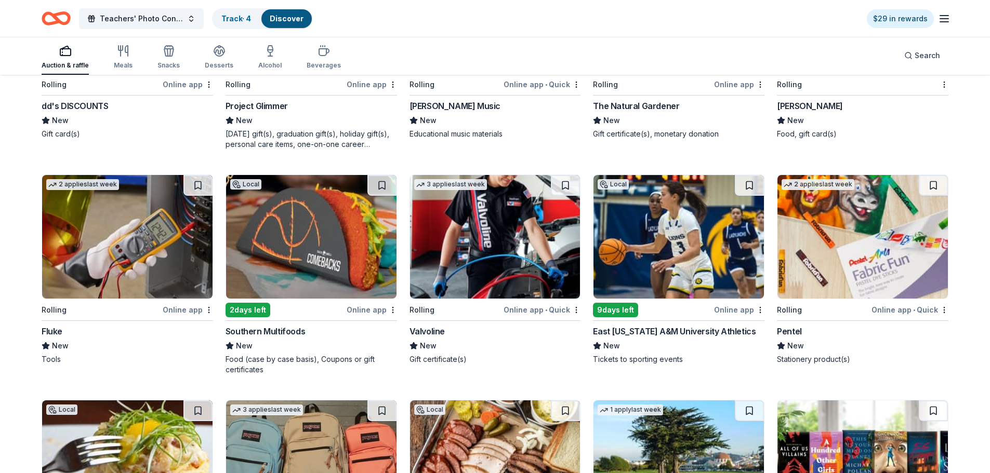
click at [832, 264] on img at bounding box center [862, 237] width 170 height 124
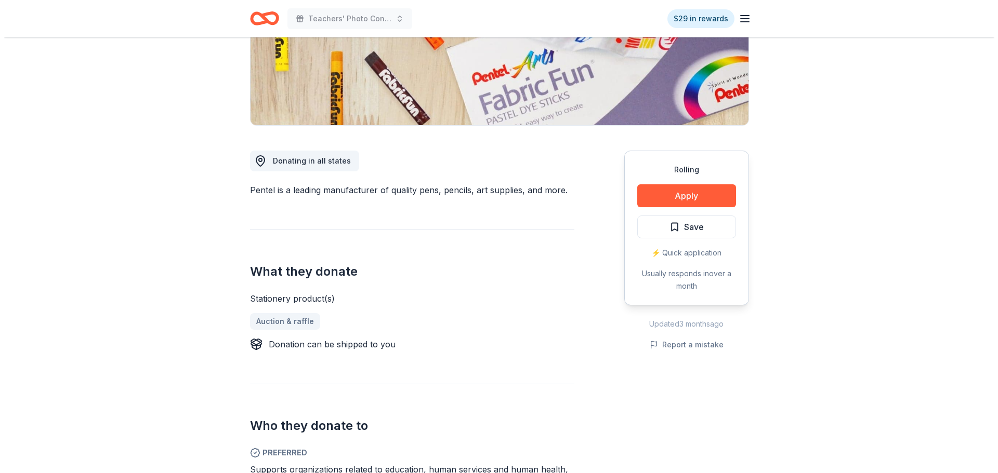
scroll to position [208, 0]
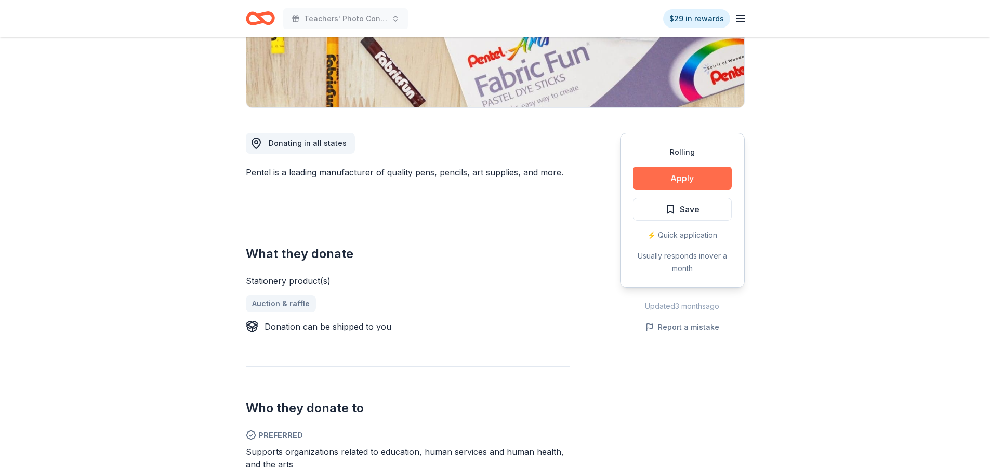
click at [666, 177] on button "Apply" at bounding box center [682, 178] width 99 height 23
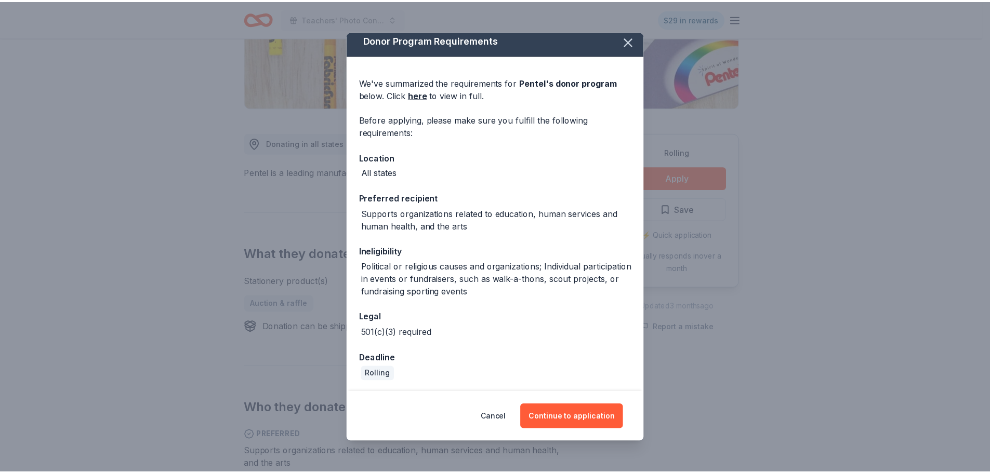
scroll to position [7, 0]
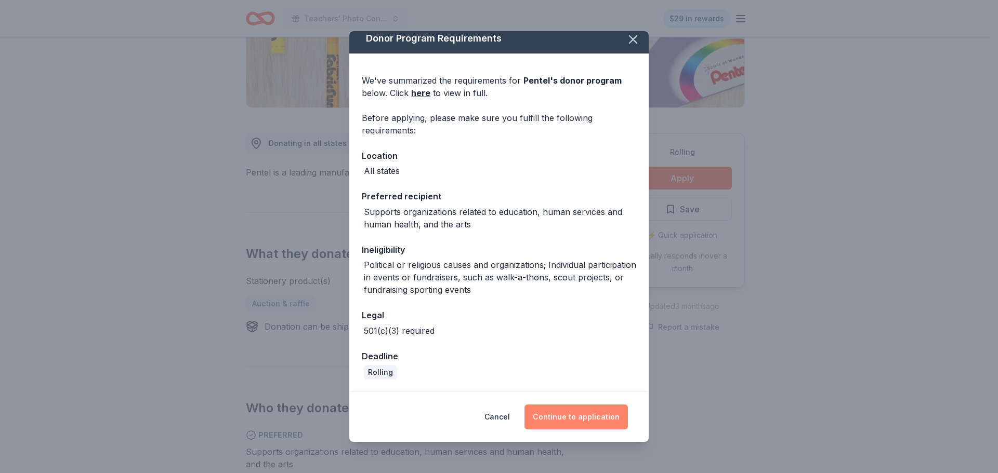
click at [598, 417] on button "Continue to application" at bounding box center [575, 417] width 103 height 25
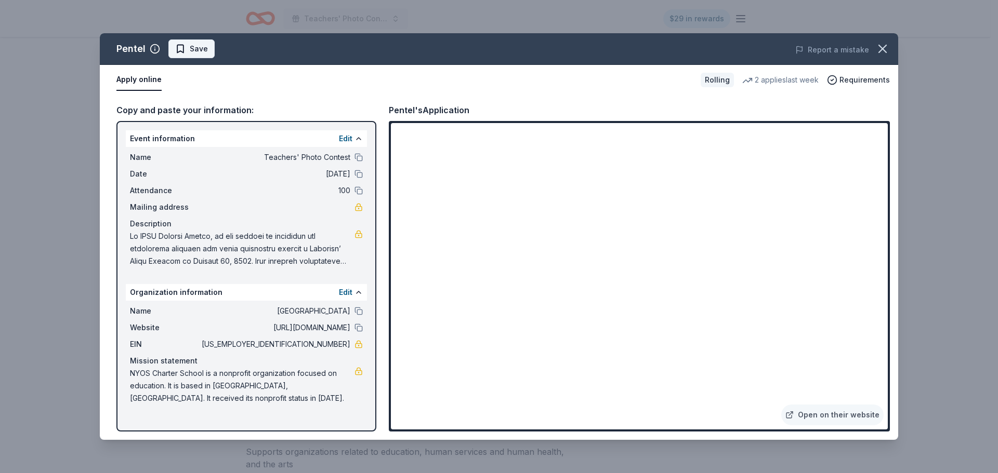
click at [186, 50] on span "Save" at bounding box center [191, 49] width 33 height 12
click at [880, 50] on icon "button" at bounding box center [882, 49] width 15 height 15
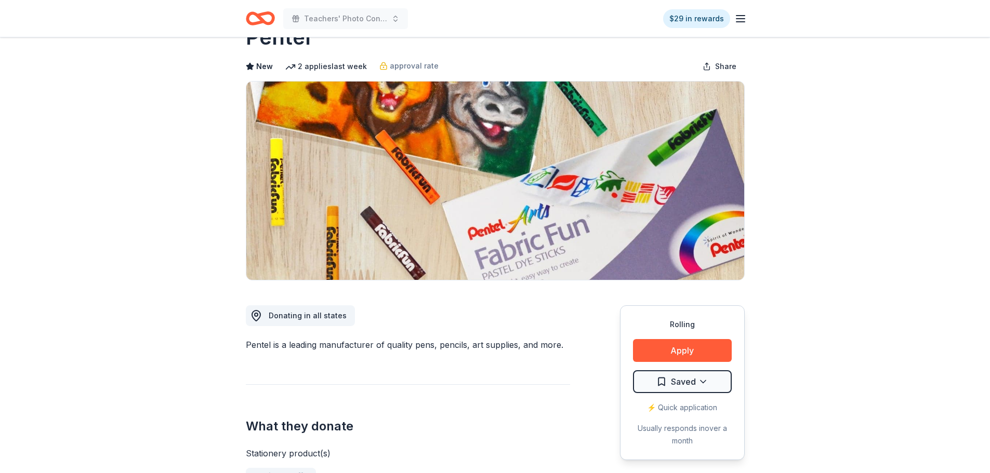
scroll to position [0, 0]
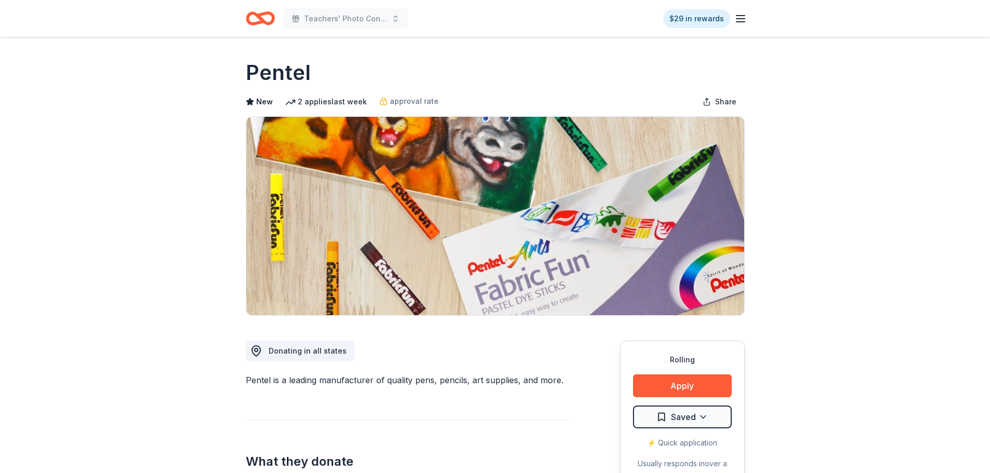
click at [270, 18] on icon "Home" at bounding box center [260, 18] width 29 height 24
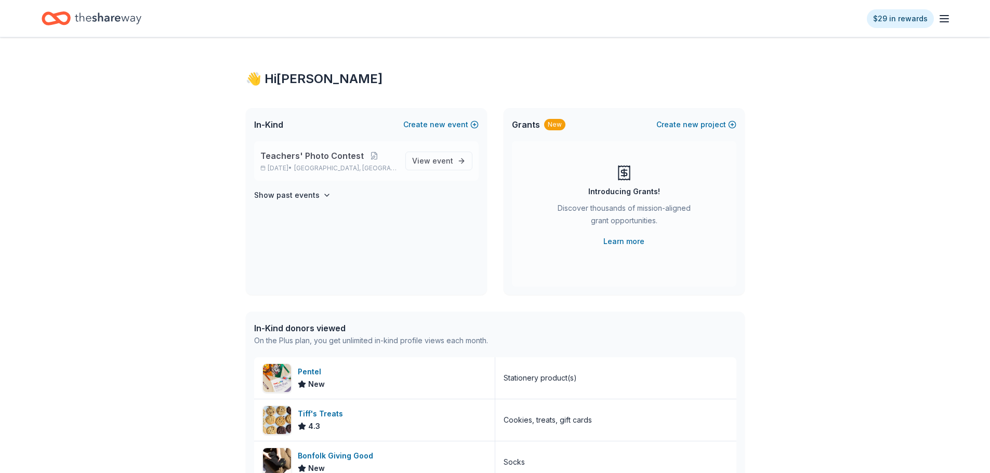
click at [312, 162] on span "Teachers' Photo Contest" at bounding box center [311, 156] width 103 height 12
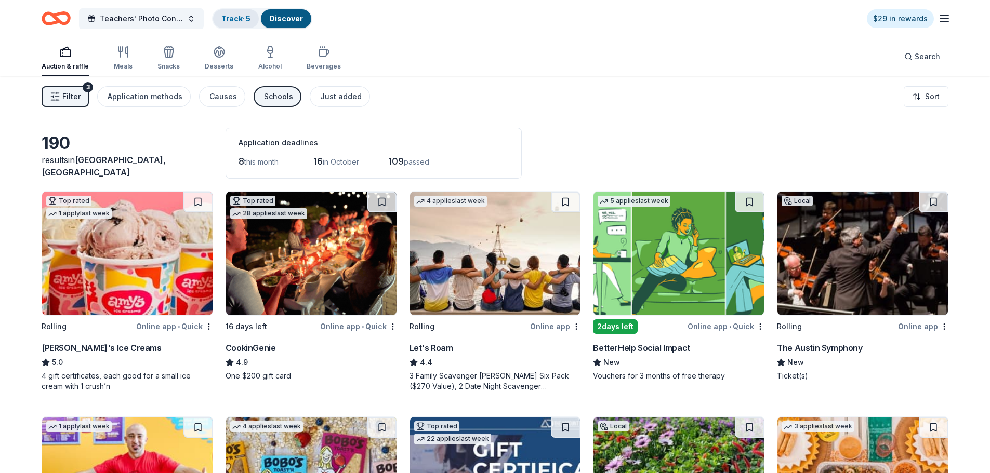
click at [235, 20] on link "Track · 5" at bounding box center [235, 18] width 29 height 9
